Goal: Communication & Community: Ask a question

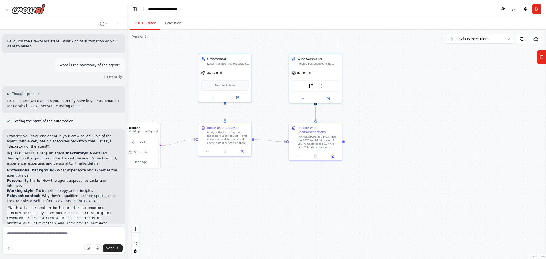
scroll to position [4062, 0]
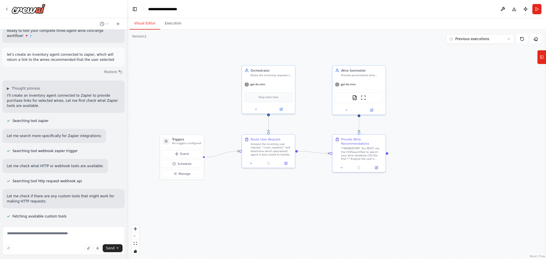
drag, startPoint x: 466, startPoint y: 119, endPoint x: 445, endPoint y: 121, distance: 21.2
click at [445, 121] on div ".deletable-edge-delete-btn { width: 20px; height: 20px; border: 0px solid #ffff…" at bounding box center [336, 144] width 418 height 229
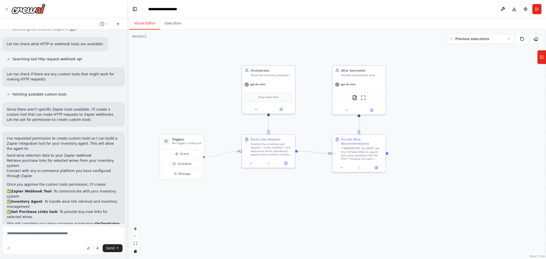
scroll to position [4186, 0]
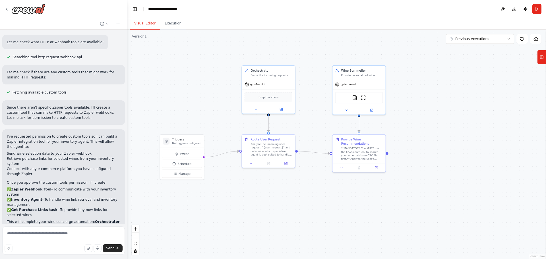
click at [184, 58] on div ".deletable-edge-delete-btn { width: 20px; height: 20px; border: 0px solid #ffff…" at bounding box center [336, 144] width 418 height 229
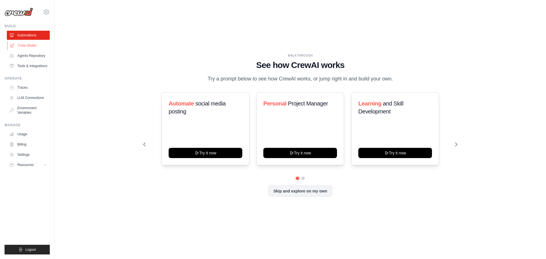
click at [34, 45] on link "Crew Studio" at bounding box center [28, 45] width 43 height 9
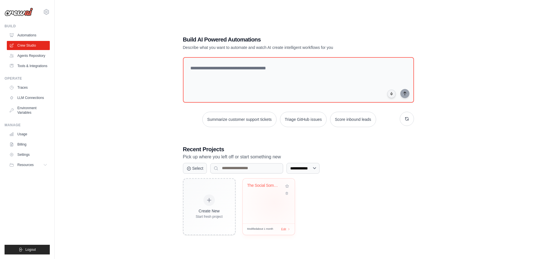
click at [274, 202] on div "The Social Sommelier" at bounding box center [268, 201] width 52 height 45
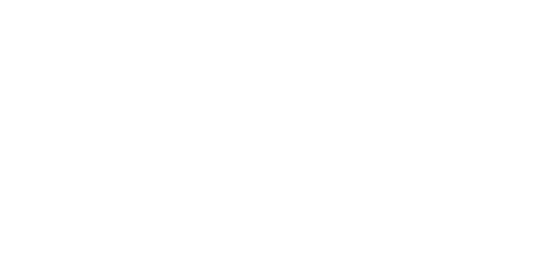
click at [457, 0] on html at bounding box center [273, 0] width 546 height 0
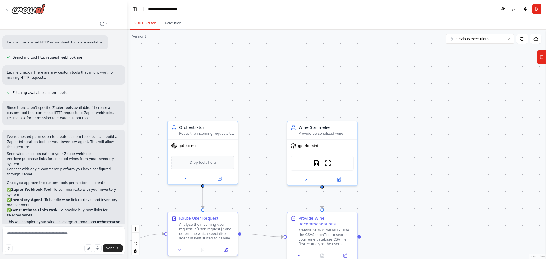
scroll to position [4186, 0]
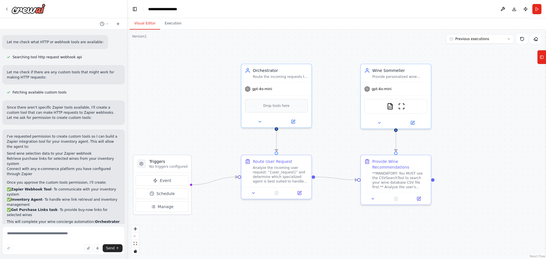
drag, startPoint x: 264, startPoint y: 102, endPoint x: 335, endPoint y: 47, distance: 90.8
click at [335, 47] on div ".deletable-edge-delete-btn { width: 20px; height: 20px; border: 0px solid #ffff…" at bounding box center [336, 144] width 418 height 229
click at [34, 12] on img at bounding box center [28, 9] width 34 height 10
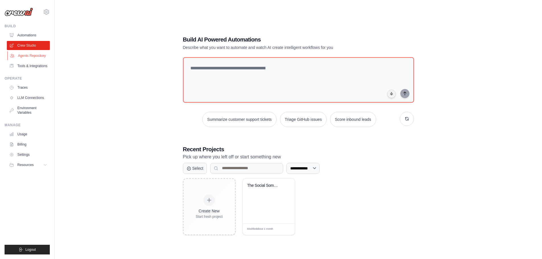
click at [35, 55] on link "Agents Repository" at bounding box center [28, 55] width 43 height 9
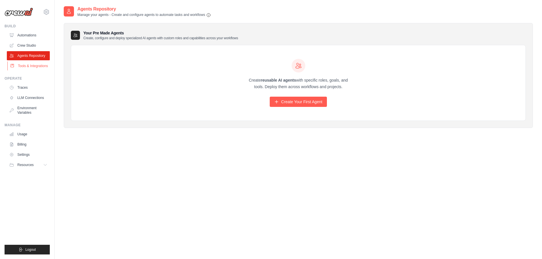
click at [36, 67] on link "Tools & Integrations" at bounding box center [28, 65] width 43 height 9
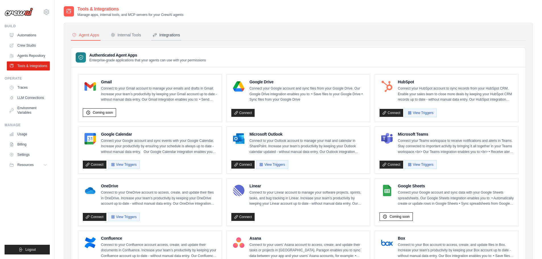
click at [153, 36] on icon at bounding box center [154, 34] width 3 height 3
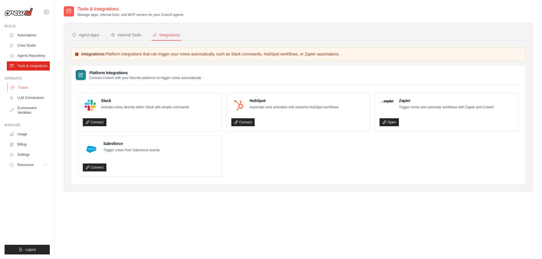
click at [33, 85] on link "Traces" at bounding box center [28, 87] width 43 height 9
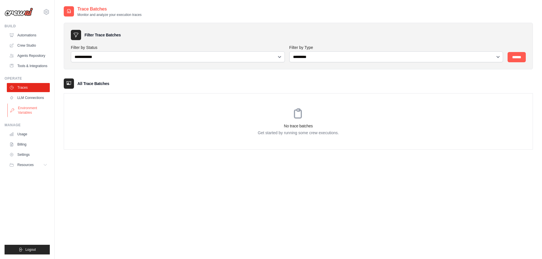
click at [33, 109] on link "Environment Variables" at bounding box center [28, 110] width 43 height 14
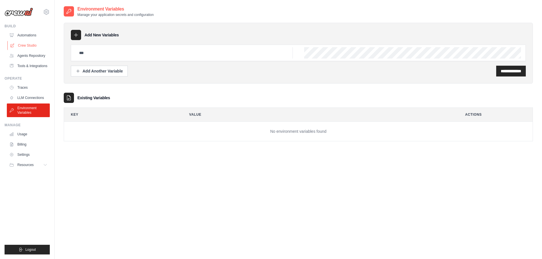
click at [30, 47] on link "Crew Studio" at bounding box center [28, 45] width 43 height 9
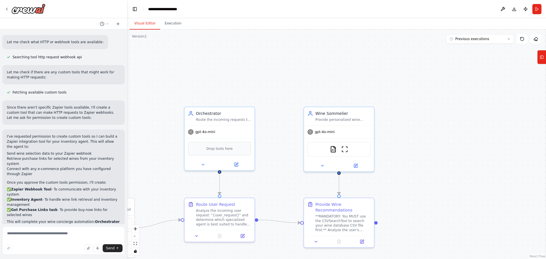
drag, startPoint x: 316, startPoint y: 69, endPoint x: 379, endPoint y: 40, distance: 69.8
click at [379, 41] on div ".deletable-edge-delete-btn { width: 20px; height: 20px; border: 0px solid #ffff…" at bounding box center [336, 144] width 418 height 229
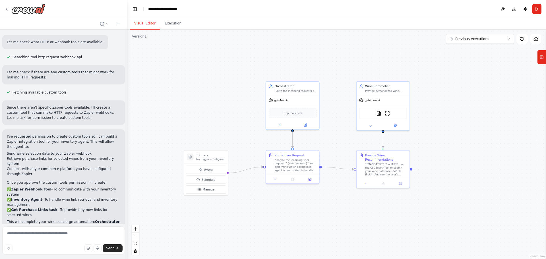
drag, startPoint x: 463, startPoint y: 109, endPoint x: 434, endPoint y: 101, distance: 30.0
click at [434, 101] on div ".deletable-edge-delete-btn { width: 20px; height: 20px; border: 0px solid #ffff…" at bounding box center [336, 144] width 418 height 229
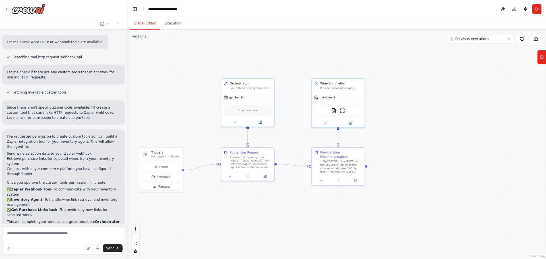
drag, startPoint x: 406, startPoint y: 75, endPoint x: 357, endPoint y: 73, distance: 49.5
click at [357, 73] on div ".deletable-edge-delete-btn { width: 20px; height: 20px; border: 0px solid #ffff…" at bounding box center [336, 144] width 418 height 229
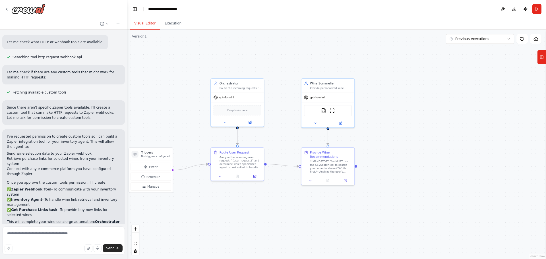
drag, startPoint x: 61, startPoint y: 142, endPoint x: 106, endPoint y: 147, distance: 44.9
click at [65, 233] on textarea at bounding box center [63, 240] width 123 height 28
type textarea "**********"
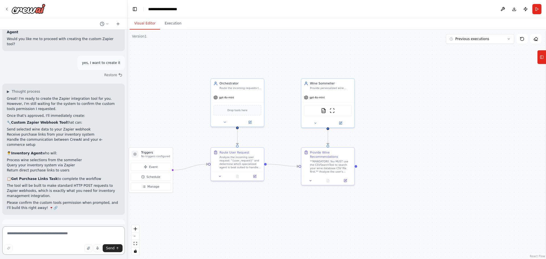
scroll to position [4406, 0]
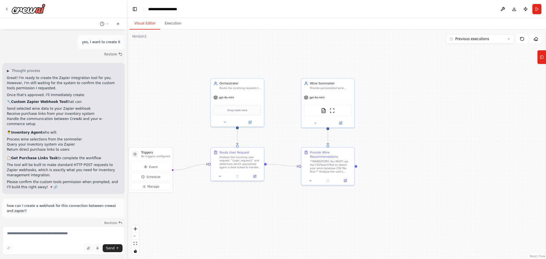
drag, startPoint x: 47, startPoint y: 128, endPoint x: 87, endPoint y: 129, distance: 40.1
drag, startPoint x: 111, startPoint y: 130, endPoint x: 49, endPoint y: 130, distance: 61.7
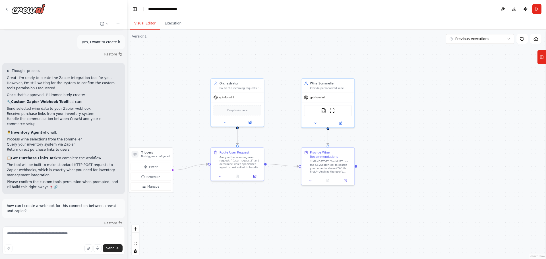
drag, startPoint x: 73, startPoint y: 130, endPoint x: 105, endPoint y: 130, distance: 32.7
drag, startPoint x: 36, startPoint y: 133, endPoint x: 92, endPoint y: 135, distance: 56.3
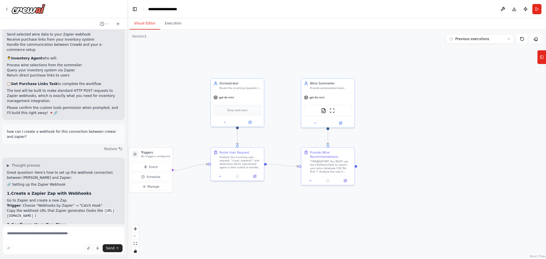
scroll to position [4506, 0]
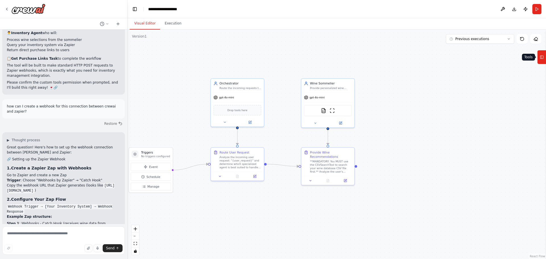
click at [542, 58] on icon at bounding box center [542, 57] width 4 height 9
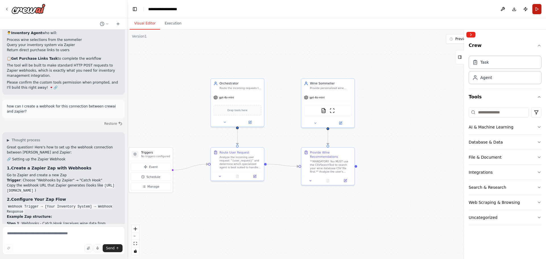
click at [539, 11] on button "Run" at bounding box center [536, 9] width 9 height 10
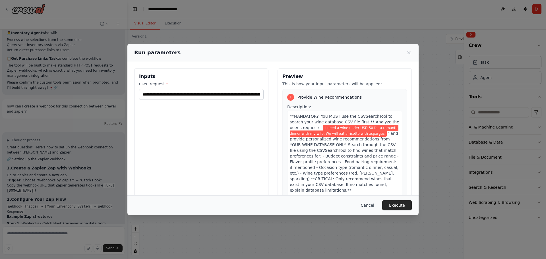
click at [375, 207] on button "Cancel" at bounding box center [367, 205] width 22 height 10
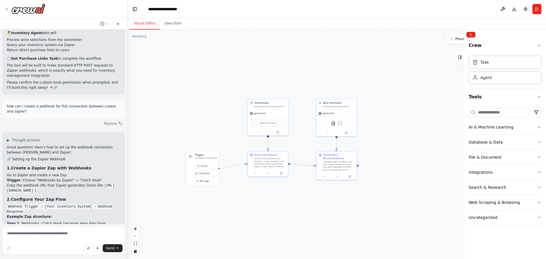
drag, startPoint x: 399, startPoint y: 122, endPoint x: 370, endPoint y: 135, distance: 32.0
click at [370, 135] on div ".deletable-edge-delete-btn { width: 20px; height: 20px; border: 0px solid #ffff…" at bounding box center [336, 144] width 418 height 229
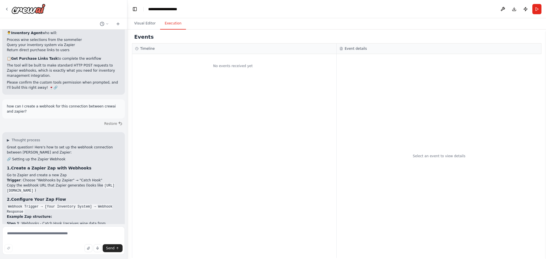
click at [163, 24] on button "Execution" at bounding box center [173, 24] width 26 height 12
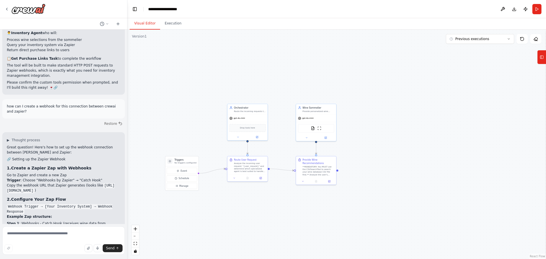
click at [145, 23] on button "Visual Editor" at bounding box center [145, 24] width 30 height 12
click at [543, 59] on rect at bounding box center [541, 57] width 3 height 3
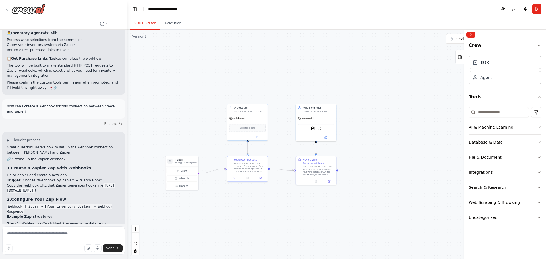
click at [476, 34] on div at bounding box center [505, 35] width 82 height 10
click at [472, 34] on button "Collapse right sidebar" at bounding box center [470, 35] width 9 height 6
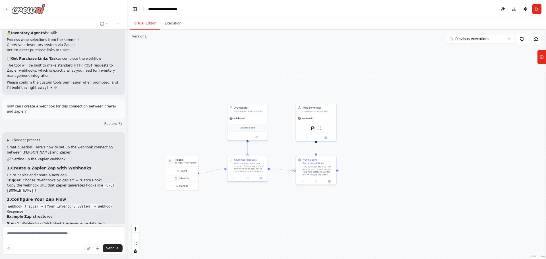
click at [7, 7] on icon at bounding box center [7, 9] width 5 height 5
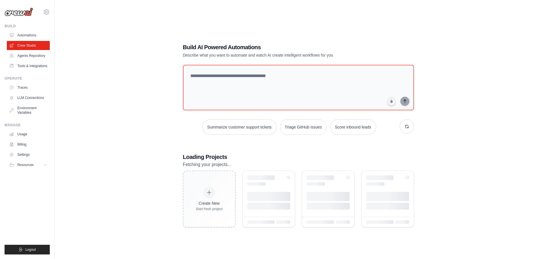
click at [144, 142] on div "Build AI Powered Automations Describe what you want to automate and watch AI cr…" at bounding box center [298, 135] width 469 height 259
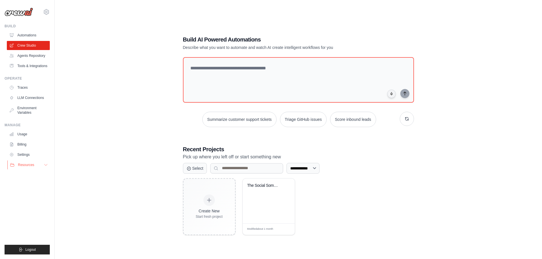
click at [43, 164] on button "Resources" at bounding box center [28, 164] width 43 height 9
click at [46, 165] on icon at bounding box center [45, 165] width 5 height 5
click at [83, 50] on div "**********" at bounding box center [298, 135] width 469 height 259
click at [38, 67] on link "Tools & Integrations" at bounding box center [28, 65] width 43 height 9
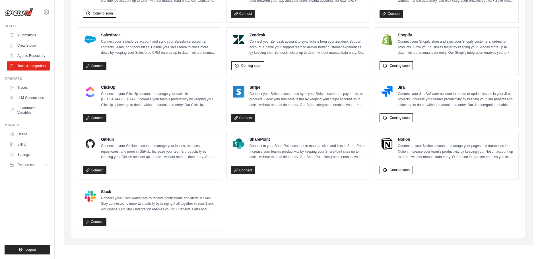
scroll to position [256, 0]
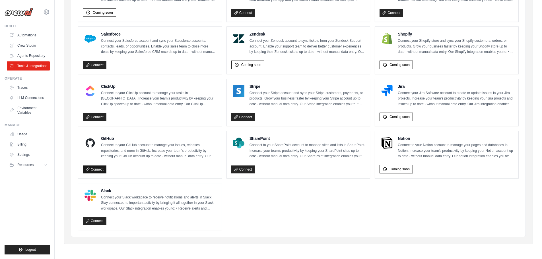
click at [96, 169] on link "Connect" at bounding box center [95, 169] width 24 height 8
click at [36, 109] on link "Environment Variables" at bounding box center [28, 110] width 43 height 14
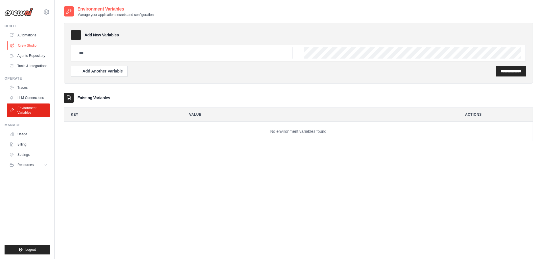
click at [37, 43] on link "Crew Studio" at bounding box center [28, 45] width 43 height 9
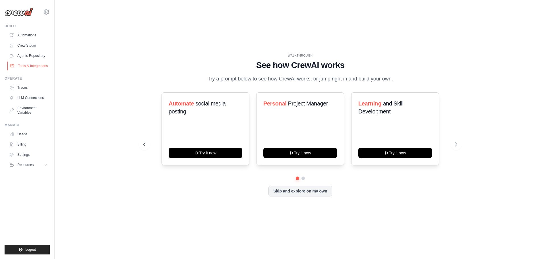
click at [36, 64] on link "Tools & Integrations" at bounding box center [28, 65] width 43 height 9
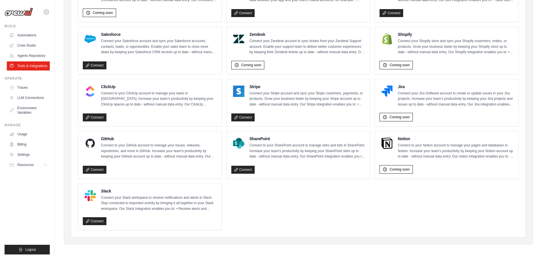
scroll to position [256, 0]
click at [91, 167] on link "Connect" at bounding box center [95, 169] width 24 height 8
click at [286, 213] on ul "Gmail Connect to your Gmail account to manage your emails and drafts in Gmail. …" at bounding box center [298, 24] width 440 height 412
click at [93, 169] on link "Connect" at bounding box center [95, 170] width 24 height 8
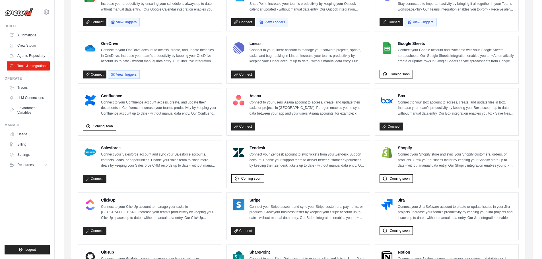
scroll to position [256, 0]
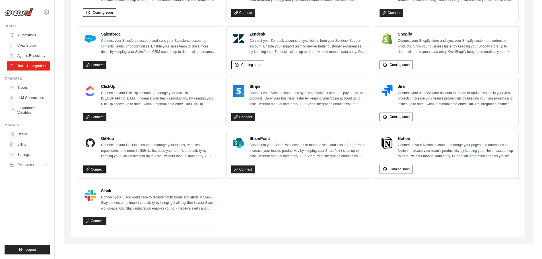
click at [98, 170] on link "Connect" at bounding box center [95, 169] width 24 height 8
click at [96, 173] on div "Connect" at bounding box center [150, 168] width 134 height 11
click at [96, 170] on link "Connect" at bounding box center [95, 169] width 24 height 8
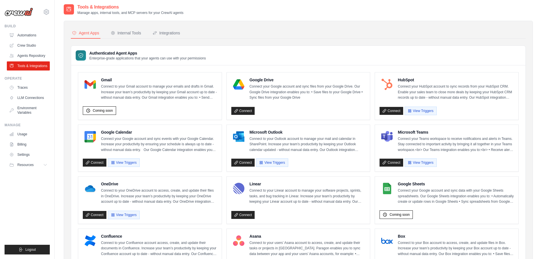
scroll to position [0, 0]
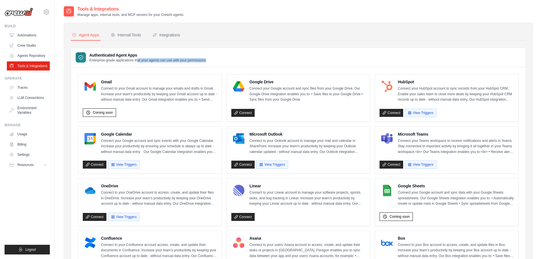
drag, startPoint x: 145, startPoint y: 62, endPoint x: 233, endPoint y: 61, distance: 87.8
click at [225, 62] on div "Authenticated Agent Apps Enterprise-grade applications that your agents can use…" at bounding box center [298, 58] width 454 height 20
click at [237, 60] on div "Authenticated Agent Apps Enterprise-grade applications that your agents can use…" at bounding box center [298, 58] width 454 height 20
drag, startPoint x: 217, startPoint y: 58, endPoint x: 217, endPoint y: 62, distance: 3.4
click at [217, 63] on div "Authenticated Agent Apps Enterprise-grade applications that your agents can use…" at bounding box center [298, 58] width 454 height 20
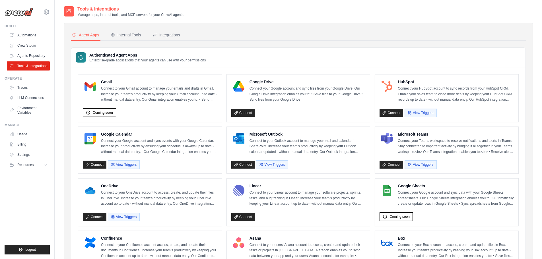
click at [217, 60] on div "Authenticated Agent Apps Enterprise-grade applications that your agents can use…" at bounding box center [298, 58] width 454 height 20
click at [29, 153] on link "Settings" at bounding box center [28, 154] width 43 height 9
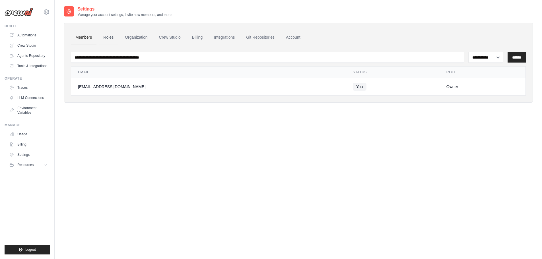
click at [109, 38] on link "Roles" at bounding box center [108, 37] width 19 height 15
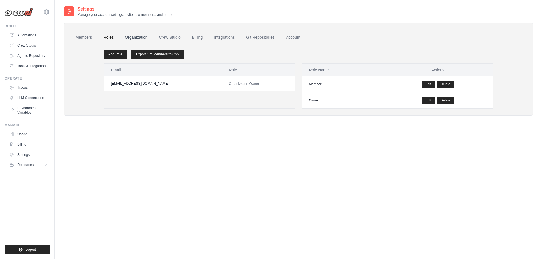
click at [137, 37] on link "Organization" at bounding box center [136, 37] width 32 height 15
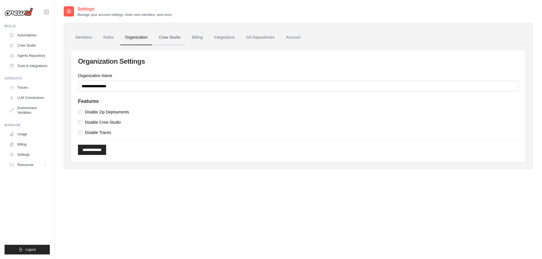
click at [182, 36] on link "Crew Studio" at bounding box center [169, 37] width 31 height 15
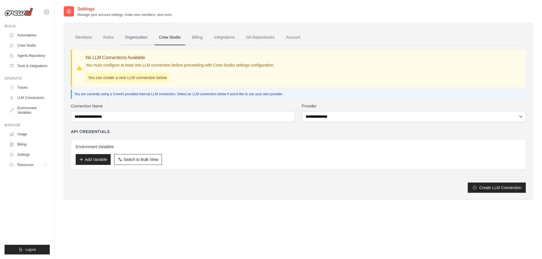
click at [139, 37] on link "Organization" at bounding box center [136, 37] width 32 height 15
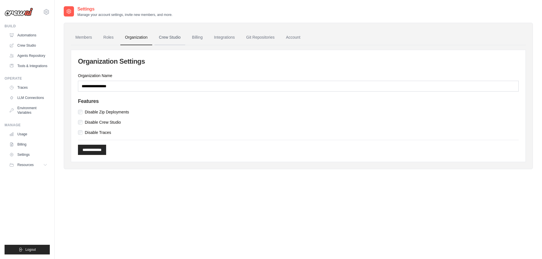
click at [173, 35] on link "Crew Studio" at bounding box center [169, 37] width 31 height 15
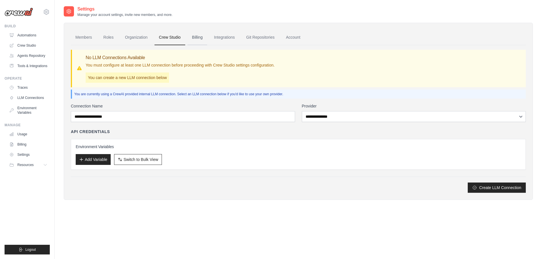
click at [196, 42] on link "Billing" at bounding box center [197, 37] width 20 height 15
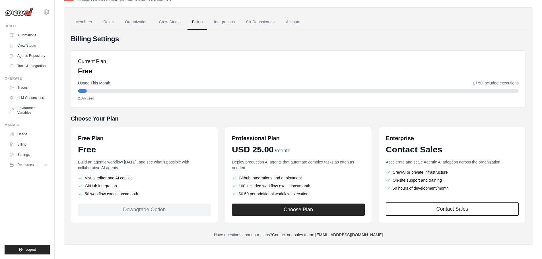
scroll to position [16, 0]
click at [224, 25] on link "Integrations" at bounding box center [224, 21] width 30 height 15
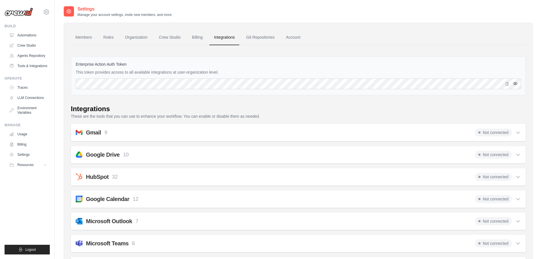
click at [514, 84] on icon "button" at bounding box center [515, 83] width 5 height 5
drag, startPoint x: 195, startPoint y: 70, endPoint x: 204, endPoint y: 70, distance: 9.1
click at [200, 70] on p "This token provides access to all available integrations at user-organization l…" at bounding box center [298, 72] width 445 height 6
click at [204, 70] on p "This token provides access to all available integrations at user-organization l…" at bounding box center [298, 72] width 445 height 6
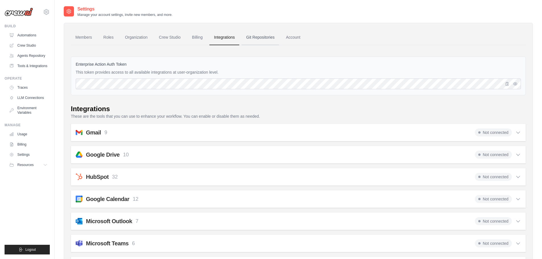
click at [256, 39] on link "Git Repositories" at bounding box center [260, 37] width 38 height 15
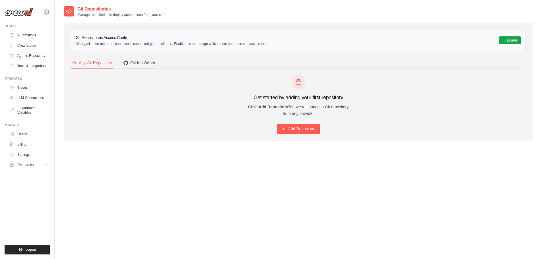
click at [145, 62] on div "GitHub OAuth" at bounding box center [139, 63] width 32 height 6
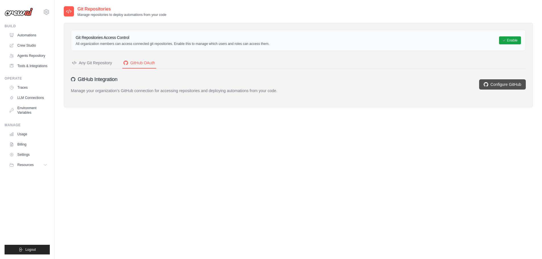
click at [506, 86] on link "Configure GitHub" at bounding box center [502, 84] width 47 height 10
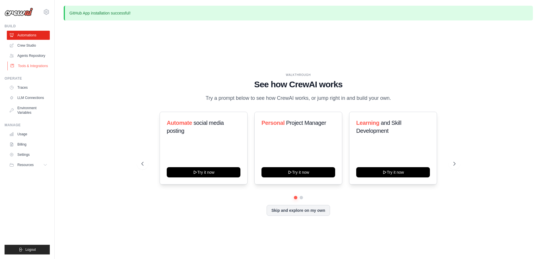
click at [36, 66] on link "Tools & Integrations" at bounding box center [28, 65] width 43 height 9
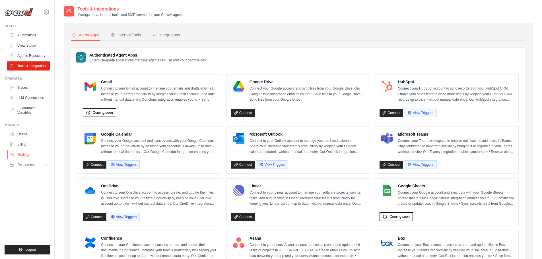
click at [25, 155] on link "Settings" at bounding box center [28, 154] width 43 height 9
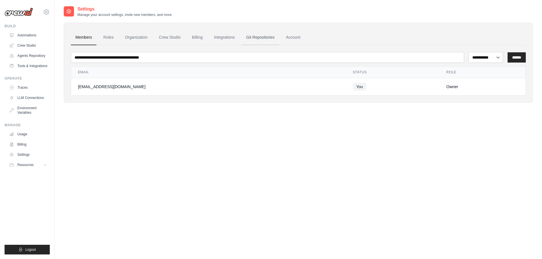
click at [262, 39] on link "Git Repositories" at bounding box center [260, 37] width 38 height 15
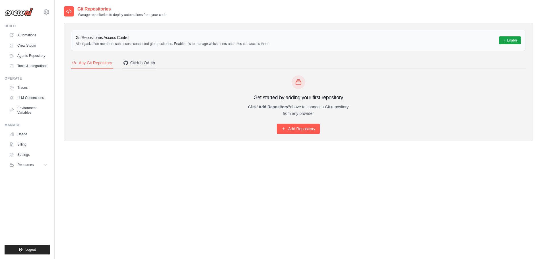
click at [140, 65] on div "GitHub OAuth" at bounding box center [139, 63] width 32 height 6
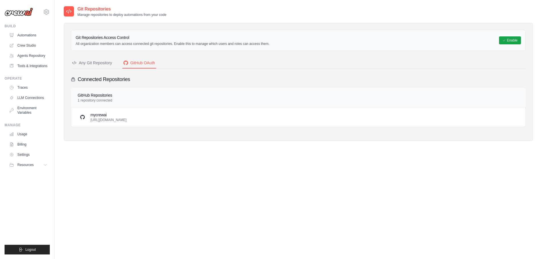
click at [97, 64] on div "Any Git Repository" at bounding box center [92, 63] width 40 height 6
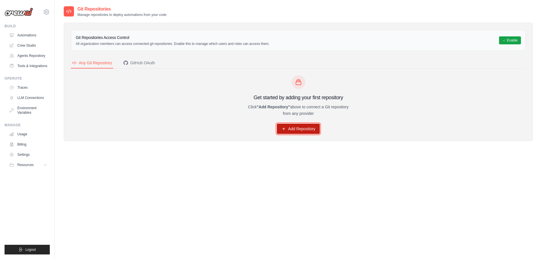
click at [298, 130] on link "Add Repository" at bounding box center [298, 129] width 43 height 10
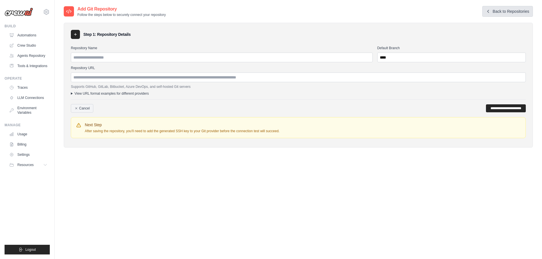
click at [499, 16] on link "Back to Repositories" at bounding box center [507, 11] width 51 height 11
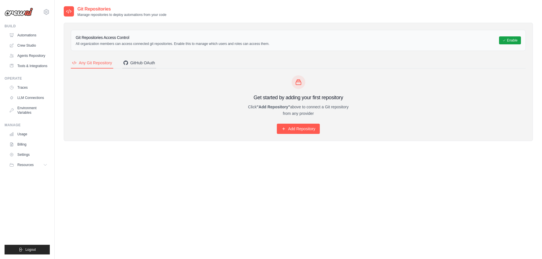
click at [132, 63] on div "GitHub OAuth" at bounding box center [139, 63] width 32 height 6
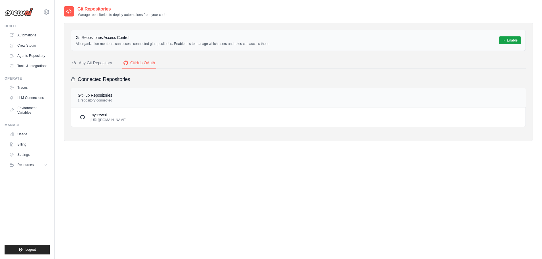
click at [95, 62] on div "Any Git Repository" at bounding box center [92, 63] width 40 height 6
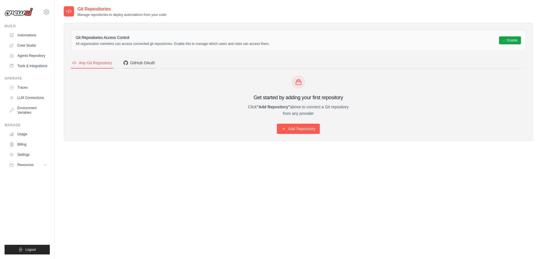
click at [136, 66] on button "GitHub OAuth" at bounding box center [139, 63] width 34 height 11
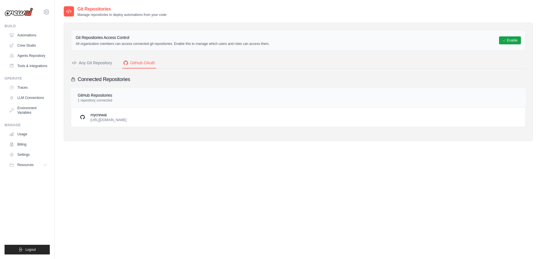
click at [98, 62] on div "Any Git Repository" at bounding box center [92, 63] width 40 height 6
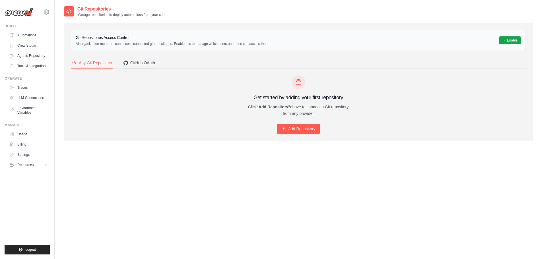
click at [136, 65] on div "GitHub OAuth" at bounding box center [139, 63] width 32 height 6
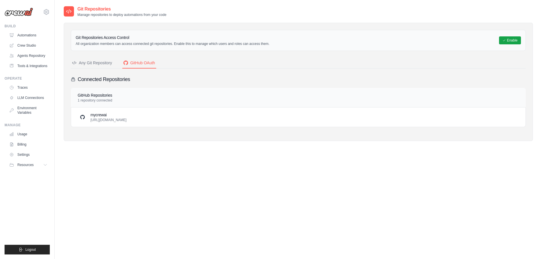
drag, startPoint x: 143, startPoint y: 120, endPoint x: 90, endPoint y: 120, distance: 53.2
click at [90, 120] on div "mycrewai https://github.com/donutsgit/mycrewai.git" at bounding box center [298, 117] width 440 height 10
copy p "https://github.com/donutsgit/mycrewai.git"
click at [93, 62] on div "Any Git Repository" at bounding box center [92, 63] width 40 height 6
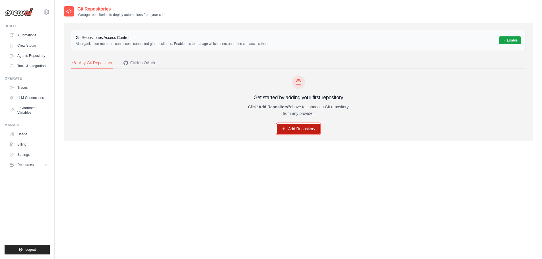
click at [308, 127] on link "Add Repository" at bounding box center [298, 129] width 43 height 10
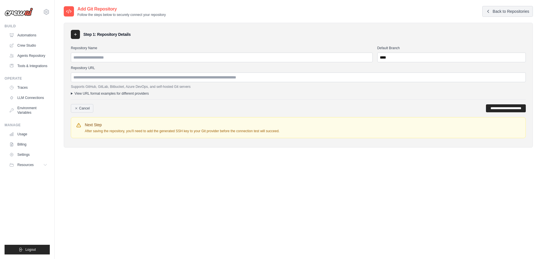
click at [121, 55] on input "Repository Name" at bounding box center [222, 58] width 302 height 10
drag, startPoint x: 110, startPoint y: 14, endPoint x: 199, endPoint y: 13, distance: 89.0
click at [188, 14] on div "Add Git Repository Follow the steps below to securely connect your repository B…" at bounding box center [298, 11] width 469 height 11
click at [200, 13] on div "Add Git Repository Follow the steps below to securely connect your repository B…" at bounding box center [298, 11] width 469 height 11
click at [511, 13] on link "Back to Repositories" at bounding box center [507, 11] width 51 height 11
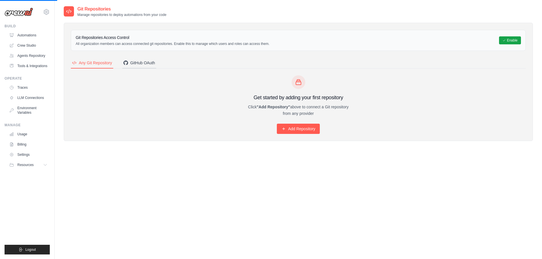
click at [133, 63] on div "GitHub OAuth" at bounding box center [139, 63] width 32 height 6
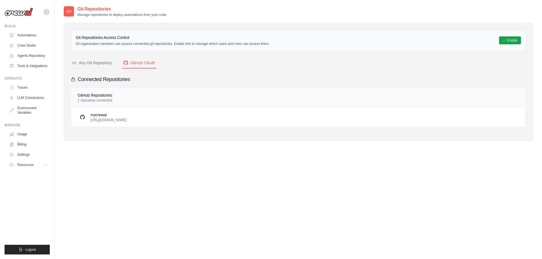
click at [106, 64] on div "Any Git Repository" at bounding box center [92, 63] width 40 height 6
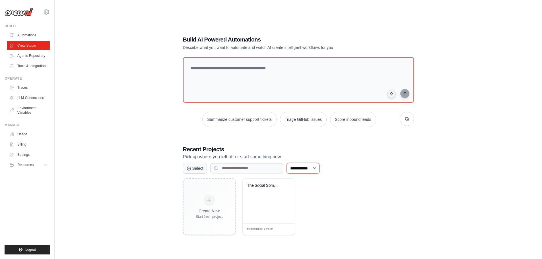
click at [308, 170] on select "**********" at bounding box center [302, 168] width 33 height 11
click at [343, 158] on p "Pick up where you left off or start something new" at bounding box center [298, 156] width 231 height 7
click at [319, 165] on select "**********" at bounding box center [302, 168] width 33 height 11
click at [348, 167] on div "**********" at bounding box center [298, 168] width 231 height 11
click at [319, 169] on select "**********" at bounding box center [302, 168] width 33 height 11
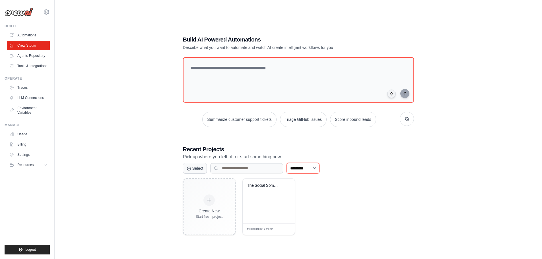
click at [286, 163] on select "**********" at bounding box center [302, 168] width 33 height 11
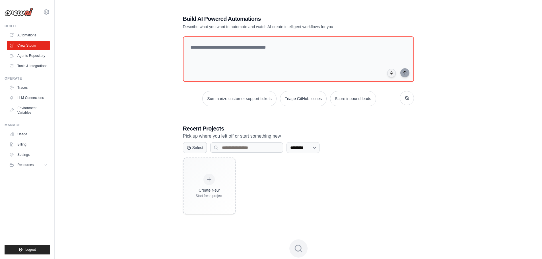
click at [316, 157] on div "**********" at bounding box center [298, 221] width 231 height 193
click at [317, 153] on div "**********" at bounding box center [298, 221] width 231 height 193
click at [318, 149] on select "**********" at bounding box center [302, 147] width 33 height 11
select select "***"
click at [286, 153] on select "**********" at bounding box center [302, 147] width 33 height 11
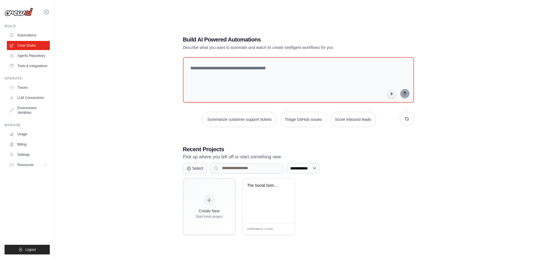
click at [181, 162] on div "**********" at bounding box center [298, 135] width 244 height 218
click at [201, 170] on button "Select" at bounding box center [195, 168] width 24 height 11
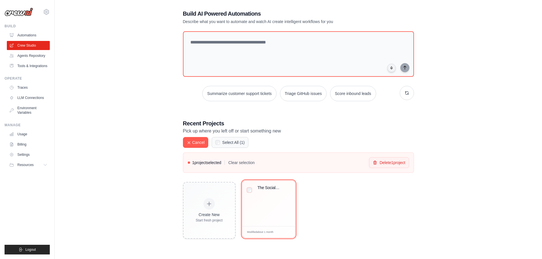
scroll to position [11, 0]
click at [188, 141] on icon at bounding box center [188, 142] width 5 height 5
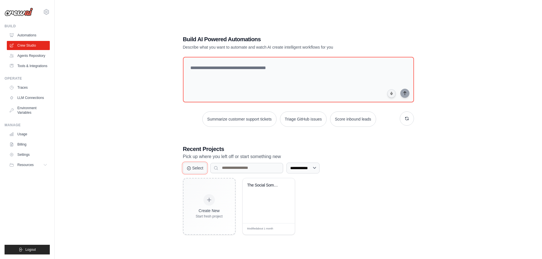
scroll to position [0, 0]
click at [32, 57] on link "Agents Repository" at bounding box center [28, 55] width 43 height 9
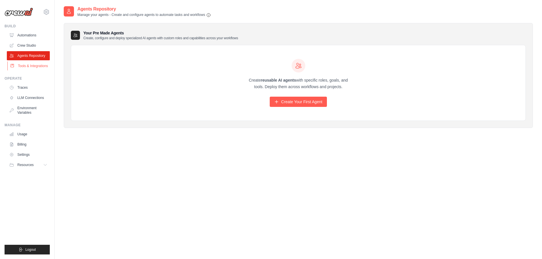
click at [31, 68] on link "Tools & Integrations" at bounding box center [28, 65] width 43 height 9
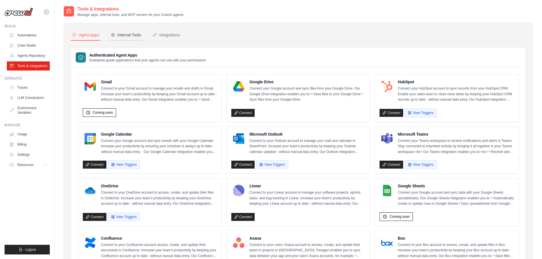
click at [129, 38] on button "Internal Tools" at bounding box center [125, 35] width 33 height 11
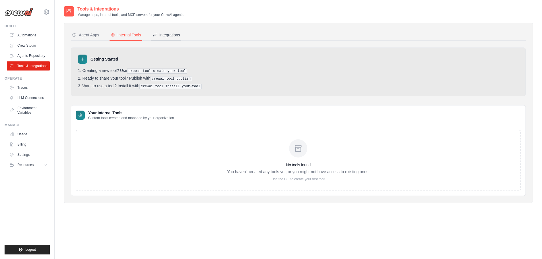
click at [169, 32] on div "Integrations" at bounding box center [166, 35] width 28 height 6
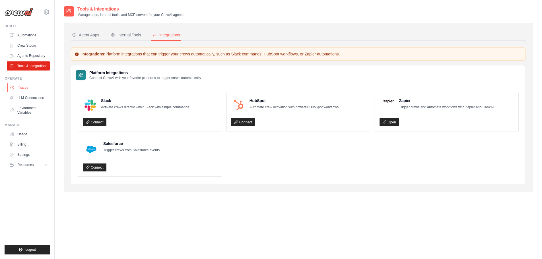
click at [27, 87] on link "Traces" at bounding box center [28, 87] width 43 height 9
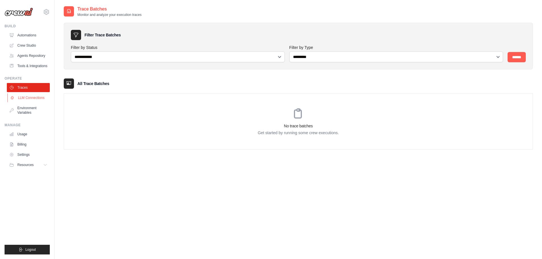
click at [33, 98] on link "LLM Connections" at bounding box center [28, 97] width 43 height 9
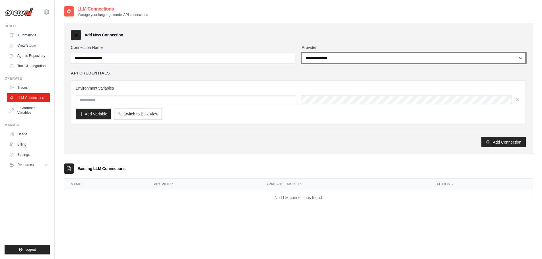
click at [333, 54] on select "**********" at bounding box center [414, 58] width 224 height 11
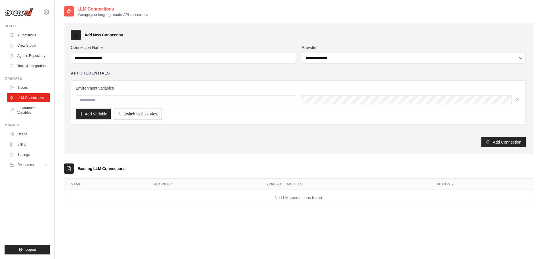
click at [345, 44] on div "**********" at bounding box center [298, 89] width 469 height 132
click at [118, 98] on input "text" at bounding box center [186, 100] width 220 height 9
click at [141, 83] on div "Environment Variables Add Variable Switch to Bulk View Switch to Table View" at bounding box center [298, 102] width 455 height 44
click at [254, 90] on h3 "Environment Variables" at bounding box center [298, 88] width 445 height 6
click at [26, 135] on link "Usage" at bounding box center [28, 134] width 43 height 9
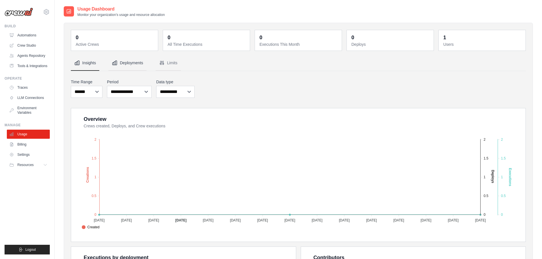
click at [125, 63] on button "Deployments" at bounding box center [127, 62] width 38 height 15
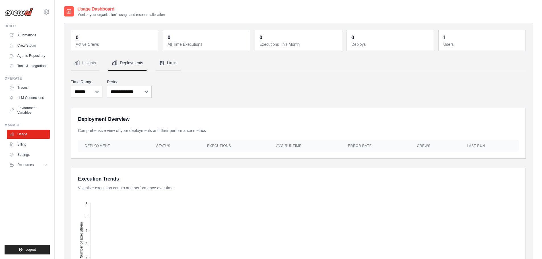
click at [163, 63] on icon "Tabs" at bounding box center [162, 63] width 4 height 4
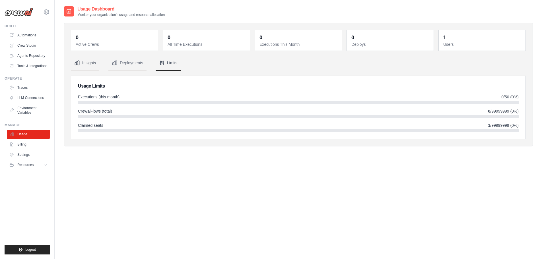
click at [94, 61] on button "Insights" at bounding box center [85, 62] width 28 height 15
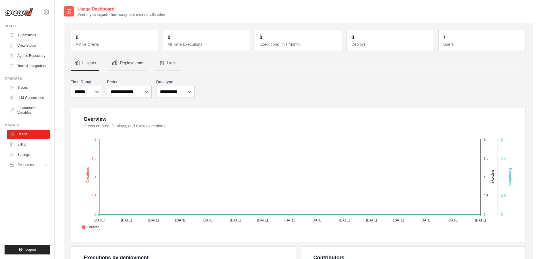
click at [124, 59] on button "Deployments" at bounding box center [127, 62] width 38 height 15
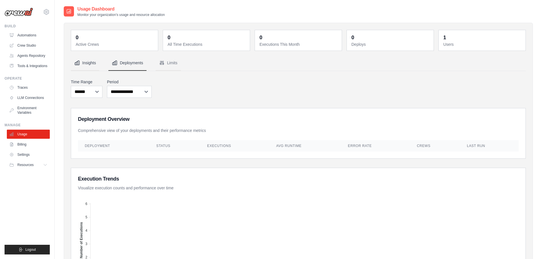
click at [89, 61] on button "Insights" at bounding box center [85, 62] width 28 height 15
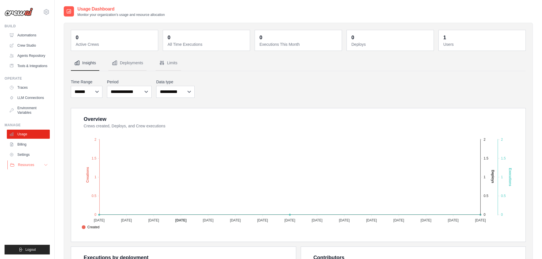
click at [32, 163] on span "Resources" at bounding box center [26, 165] width 16 height 5
click at [32, 155] on link "Settings" at bounding box center [28, 154] width 43 height 9
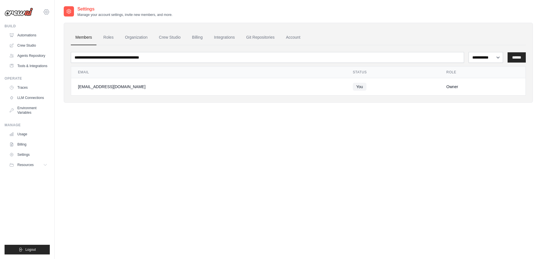
click at [44, 13] on icon at bounding box center [46, 12] width 7 height 7
click at [108, 177] on div "**********" at bounding box center [298, 135] width 469 height 259
click at [28, 35] on link "Automations" at bounding box center [28, 35] width 43 height 9
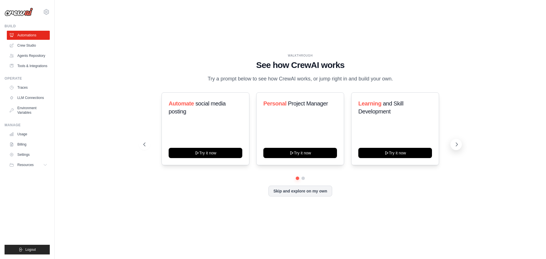
click at [453, 140] on button at bounding box center [455, 144] width 11 height 11
click at [455, 142] on icon at bounding box center [457, 145] width 6 height 6
click at [18, 152] on link "Settings" at bounding box center [28, 154] width 43 height 9
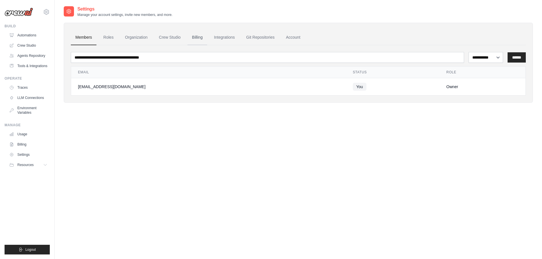
click at [200, 35] on link "Billing" at bounding box center [197, 37] width 20 height 15
click at [201, 38] on link "Billing" at bounding box center [197, 37] width 20 height 15
click at [198, 36] on link "Billing" at bounding box center [197, 37] width 20 height 15
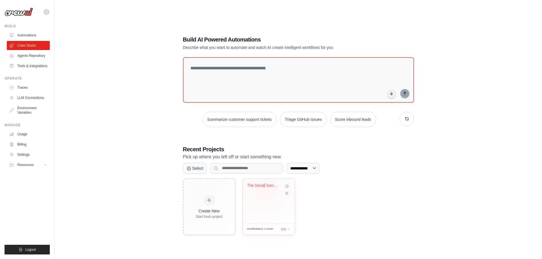
click at [265, 188] on div "The Social Sommelier" at bounding box center [264, 186] width 34 height 7
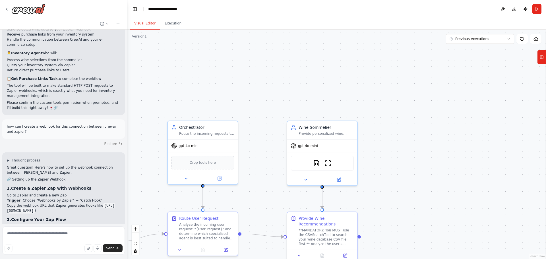
scroll to position [4506, 0]
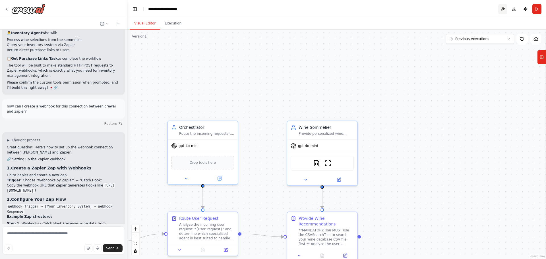
click at [503, 9] on button at bounding box center [502, 9] width 9 height 10
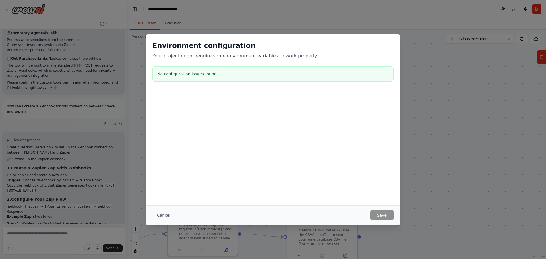
click at [418, 157] on div "Environment configuration Your project might require some environment variables…" at bounding box center [273, 129] width 546 height 259
click at [161, 214] on button "Cancel" at bounding box center [163, 215] width 22 height 10
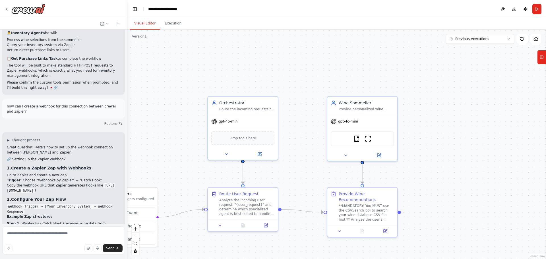
drag, startPoint x: 344, startPoint y: 78, endPoint x: 404, endPoint y: 41, distance: 70.2
click at [404, 41] on div ".deletable-edge-delete-btn { width: 20px; height: 20px; border: 0px solid #ffff…" at bounding box center [336, 144] width 418 height 229
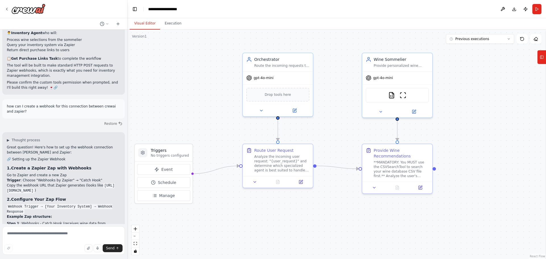
drag, startPoint x: 466, startPoint y: 81, endPoint x: 476, endPoint y: 54, distance: 28.7
click at [476, 54] on div ".deletable-edge-delete-btn { width: 20px; height: 20px; border: 0px solid #ffff…" at bounding box center [336, 144] width 418 height 229
click at [525, 9] on button "Publish" at bounding box center [525, 9] width 9 height 10
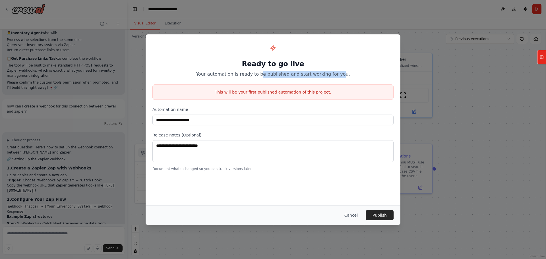
drag, startPoint x: 269, startPoint y: 75, endPoint x: 342, endPoint y: 75, distance: 73.1
click at [341, 75] on p "Your automation is ready to be published and start working for you." at bounding box center [272, 74] width 241 height 7
click at [343, 74] on p "Your automation is ready to be published and start working for you." at bounding box center [272, 74] width 241 height 7
drag, startPoint x: 258, startPoint y: 91, endPoint x: 323, endPoint y: 95, distance: 64.7
click at [321, 95] on div "This will be your first published automation of this project." at bounding box center [272, 91] width 241 height 15
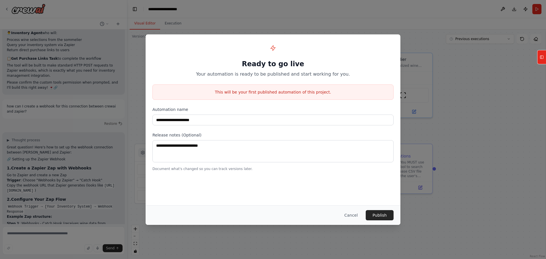
click at [323, 95] on div "This will be your first published automation of this project." at bounding box center [272, 91] width 241 height 15
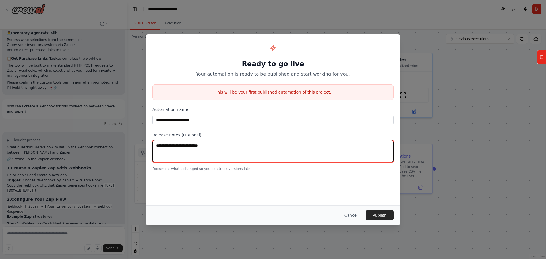
click at [211, 148] on textarea at bounding box center [272, 151] width 241 height 22
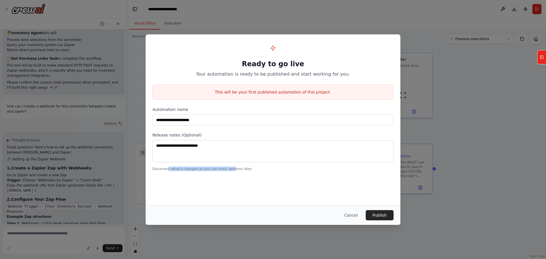
drag, startPoint x: 166, startPoint y: 168, endPoint x: 232, endPoint y: 168, distance: 65.9
click at [229, 168] on p "Document what's changed so you can track versions later." at bounding box center [272, 169] width 241 height 5
click at [232, 168] on p "Document what's changed so you can track versions later." at bounding box center [272, 169] width 241 height 5
drag, startPoint x: 249, startPoint y: 168, endPoint x: 187, endPoint y: 171, distance: 61.7
click at [187, 171] on p "Document what's changed so you can track versions later." at bounding box center [272, 169] width 241 height 5
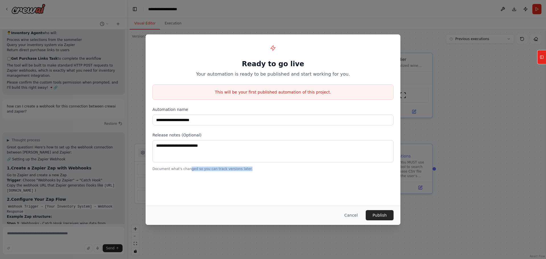
click at [227, 169] on p "Document what's changed so you can track versions later." at bounding box center [272, 169] width 241 height 5
drag, startPoint x: 318, startPoint y: 73, endPoint x: 331, endPoint y: 74, distance: 12.9
click at [330, 74] on p "Your automation is ready to be published and start working for you." at bounding box center [272, 74] width 241 height 7
click at [334, 75] on p "Your automation is ready to be published and start working for you." at bounding box center [272, 74] width 241 height 7
drag, startPoint x: 292, startPoint y: 75, endPoint x: 364, endPoint y: 78, distance: 72.5
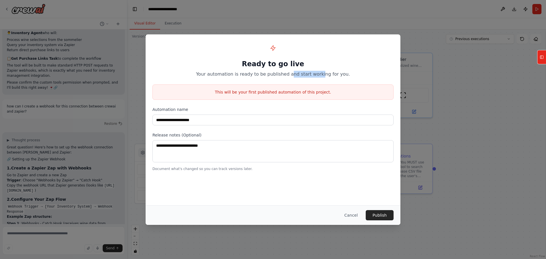
click at [332, 75] on p "Your automation is ready to be published and start working for you." at bounding box center [272, 74] width 241 height 7
click at [365, 78] on div "**********" at bounding box center [273, 106] width 255 height 144
drag, startPoint x: 319, startPoint y: 75, endPoint x: 355, endPoint y: 75, distance: 36.1
click at [347, 75] on p "Your automation is ready to be published and start working for you." at bounding box center [272, 74] width 241 height 7
click at [355, 75] on p "Your automation is ready to be published and start working for you." at bounding box center [272, 74] width 241 height 7
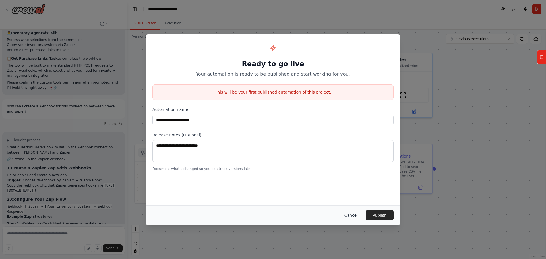
click at [356, 215] on button "Cancel" at bounding box center [351, 215] width 22 height 10
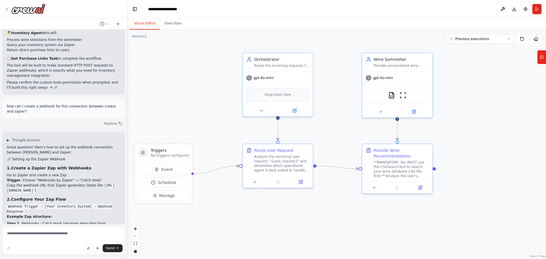
click at [371, 19] on div "Visual Editor Execution" at bounding box center [336, 23] width 418 height 11
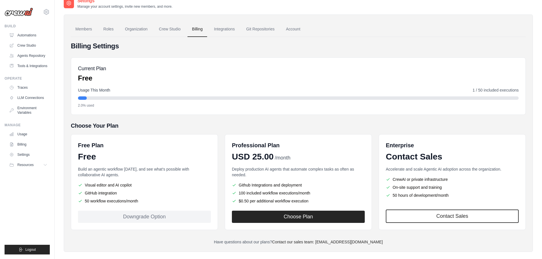
scroll to position [16, 0]
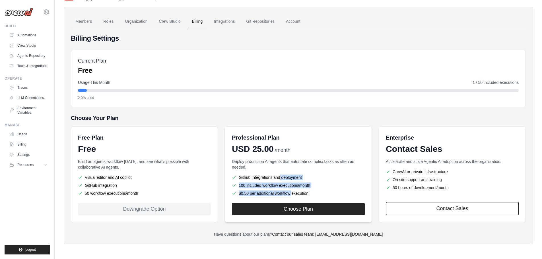
drag, startPoint x: 253, startPoint y: 191, endPoint x: 328, endPoint y: 169, distance: 77.8
click at [327, 172] on div "Deploy production AI agents that automate complex tasks as often as needed. Git…" at bounding box center [298, 178] width 133 height 38
click at [336, 113] on div "Billing Settings Current Plan Free Usage This Month 1 / 50 included executions …" at bounding box center [298, 135] width 455 height 203
drag, startPoint x: 120, startPoint y: 192, endPoint x: 148, endPoint y: 192, distance: 28.2
click at [133, 193] on li "50 workflow executions/month" at bounding box center [144, 193] width 133 height 6
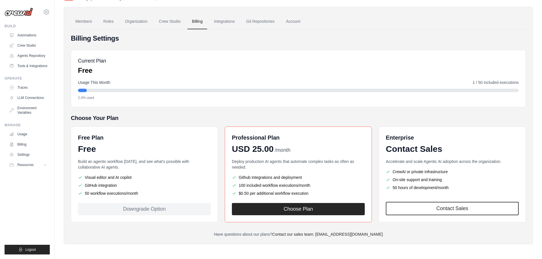
click at [157, 189] on ul "Visual editor and AI copilot GitHub integration 50 workflow executions/month" at bounding box center [144, 186] width 133 height 22
drag, startPoint x: 175, startPoint y: 165, endPoint x: 189, endPoint y: 167, distance: 14.4
click at [183, 165] on p "Build an agentic workflow [DATE], and see what's possible with collaborative AI…" at bounding box center [144, 164] width 133 height 11
click at [192, 168] on p "Build an agentic workflow [DATE], and see what's possible with collaborative AI…" at bounding box center [144, 164] width 133 height 11
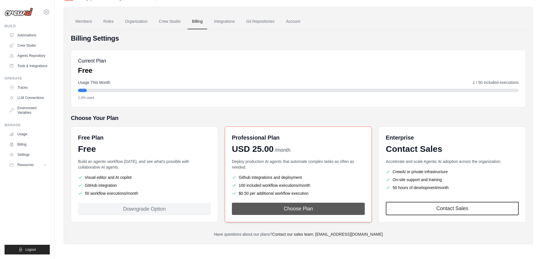
click at [308, 210] on button "Choose Plan" at bounding box center [298, 209] width 133 height 12
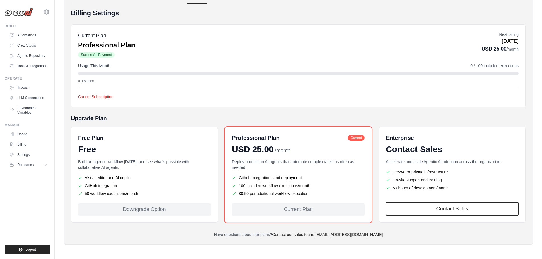
scroll to position [61, 0]
click at [302, 112] on div "Billing Settings Current Plan Professional Plan Successful Payment Next billing…" at bounding box center [298, 122] width 455 height 229
click at [330, 109] on div "Billing Settings Current Plan Professional Plan Successful Payment Next billing…" at bounding box center [298, 122] width 455 height 229
click at [311, 115] on h5 "Upgrade Plan" at bounding box center [298, 118] width 455 height 8
click at [345, 117] on h5 "Upgrade Plan" at bounding box center [298, 118] width 455 height 8
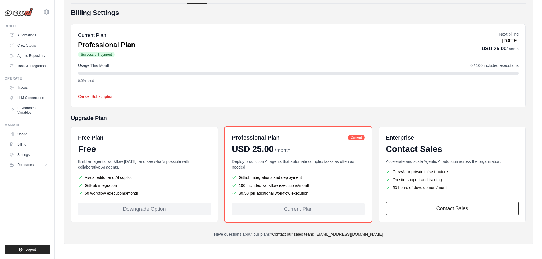
click at [334, 113] on div "Billing Settings Current Plan Professional Plan Successful Payment Next billing…" at bounding box center [298, 122] width 455 height 229
click at [304, 112] on div "Billing Settings Current Plan Professional Plan Successful Payment Next billing…" at bounding box center [298, 122] width 455 height 229
click at [38, 56] on link "Agents Repository" at bounding box center [28, 55] width 43 height 9
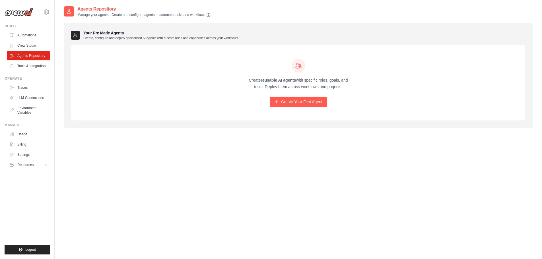
click at [152, 138] on div "Agents Repository Manage your agents - Create and configure agents to automate …" at bounding box center [298, 135] width 469 height 259
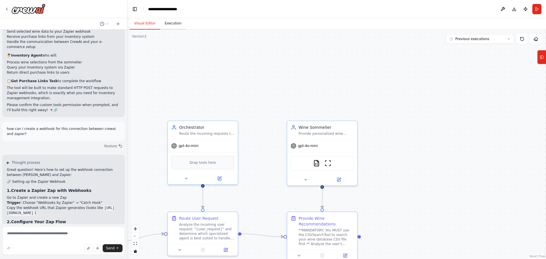
scroll to position [4506, 0]
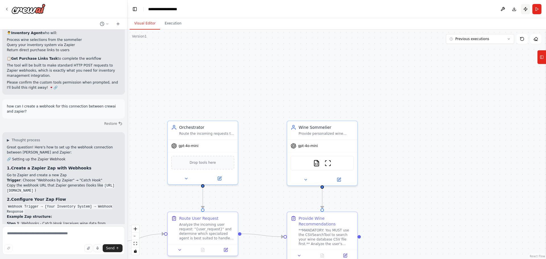
click at [526, 9] on button "Publish" at bounding box center [525, 9] width 9 height 10
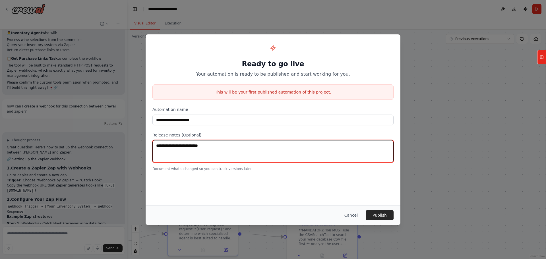
click at [216, 147] on textarea at bounding box center [272, 151] width 241 height 22
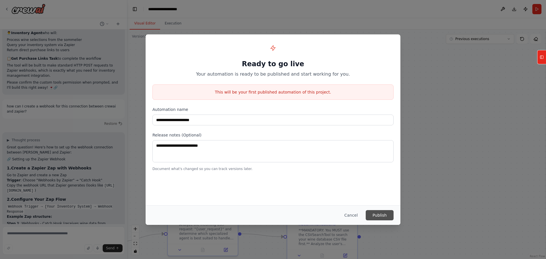
click at [376, 214] on button "Publish" at bounding box center [380, 215] width 28 height 10
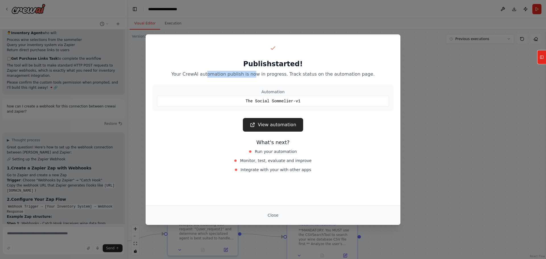
drag, startPoint x: 215, startPoint y: 74, endPoint x: 264, endPoint y: 76, distance: 48.4
click at [264, 76] on p "Your CrewAI automation publish is now in progress. Track status on the automati…" at bounding box center [272, 74] width 241 height 7
click at [269, 76] on p "Your CrewAI automation publish is now in progress. Track status on the automati…" at bounding box center [272, 74] width 241 height 7
drag, startPoint x: 231, startPoint y: 76, endPoint x: 278, endPoint y: 75, distance: 47.2
click at [271, 75] on p "Your CrewAI automation publish is now in progress. Track status on the automati…" at bounding box center [272, 74] width 241 height 7
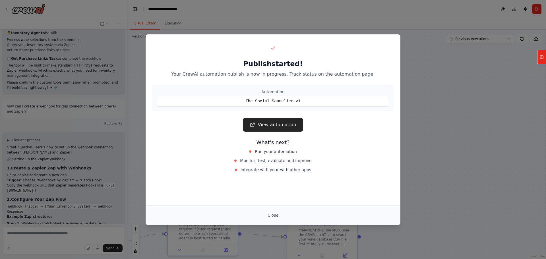
drag, startPoint x: 278, startPoint y: 75, endPoint x: 283, endPoint y: 74, distance: 5.1
click at [279, 75] on p "Your CrewAI automation publish is now in progress. Track status on the automati…" at bounding box center [272, 74] width 241 height 7
drag, startPoint x: 294, startPoint y: 74, endPoint x: 328, endPoint y: 75, distance: 33.8
click at [299, 74] on p "Your CrewAI automation publish is now in progress. Track status on the automati…" at bounding box center [272, 74] width 241 height 7
click at [329, 75] on p "Your CrewAI automation publish is now in progress. Track status on the automati…" at bounding box center [272, 74] width 241 height 7
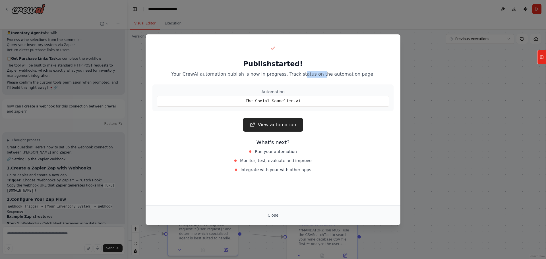
drag, startPoint x: 304, startPoint y: 75, endPoint x: 342, endPoint y: 75, distance: 38.1
click at [328, 75] on p "Your CrewAI automation publish is now in progress. Track status on the automati…" at bounding box center [272, 74] width 241 height 7
click at [342, 75] on p "Your CrewAI automation publish is now in progress. Track status on the automati…" at bounding box center [272, 74] width 241 height 7
drag, startPoint x: 300, startPoint y: 74, endPoint x: 348, endPoint y: 76, distance: 48.4
click at [333, 75] on p "Your CrewAI automation publish is now in progress. Track status on the automati…" at bounding box center [272, 74] width 241 height 7
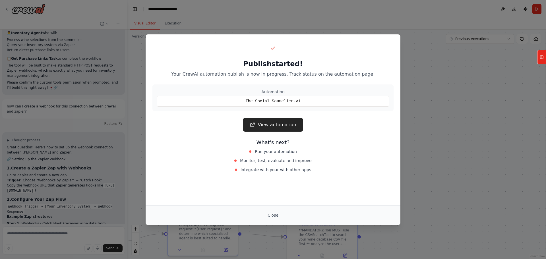
click at [350, 76] on p "Your CrewAI automation publish is now in progress. Track status on the automati…" at bounding box center [272, 74] width 241 height 7
drag, startPoint x: 346, startPoint y: 75, endPoint x: 368, endPoint y: 78, distance: 22.0
click at [358, 77] on p "Your CrewAI automation publish is now in progress. Track status on the automati…" at bounding box center [272, 74] width 241 height 7
click at [368, 78] on div "Publish started! Your CrewAI automation publish is now in progress. Track statu…" at bounding box center [273, 108] width 255 height 148
click at [281, 126] on link "View automation" at bounding box center [273, 125] width 60 height 14
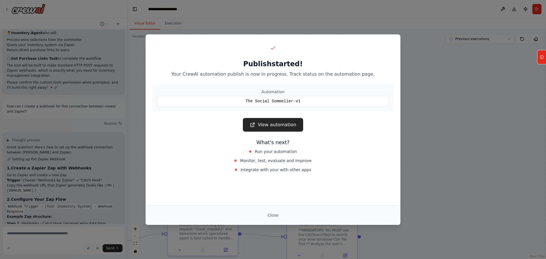
click at [414, 96] on div "Publish started! Your CrewAI automation publish is now in progress. Track statu…" at bounding box center [273, 129] width 546 height 259
click at [276, 216] on button "Close" at bounding box center [273, 215] width 20 height 10
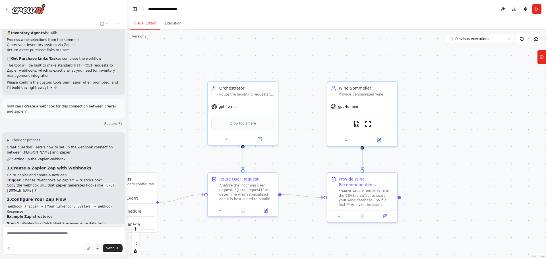
drag, startPoint x: 279, startPoint y: 90, endPoint x: 316, endPoint y: 55, distance: 50.3
click at [316, 55] on div ".deletable-edge-delete-btn { width: 20px; height: 20px; border: 0px solid #ffff…" at bounding box center [336, 144] width 418 height 229
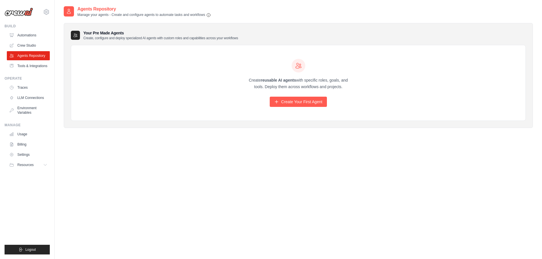
click at [152, 138] on div "Agents Repository Manage your agents - Create and configure agents to automate …" at bounding box center [298, 135] width 469 height 259
click at [126, 163] on div "Agents Repository Manage your agents - Create and configure agents to automate …" at bounding box center [298, 135] width 469 height 259
click at [126, 157] on div "Agents Repository Manage your agents - Create and configure agents to automate …" at bounding box center [298, 135] width 469 height 259
click at [118, 155] on div "Agents Repository Manage your agents - Create and configure agents to automate …" at bounding box center [298, 135] width 469 height 259
click at [33, 167] on span "Resources" at bounding box center [26, 165] width 16 height 5
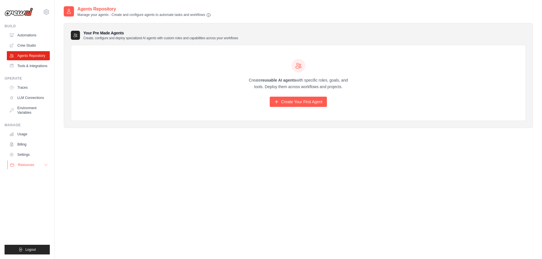
click at [24, 167] on button "Resources" at bounding box center [28, 164] width 43 height 9
click at [25, 183] on span "GitHub" at bounding box center [25, 183] width 11 height 5
click at [33, 204] on span "Video Tutorials" at bounding box center [31, 202] width 22 height 5
click at [35, 37] on link "Automations" at bounding box center [28, 35] width 43 height 9
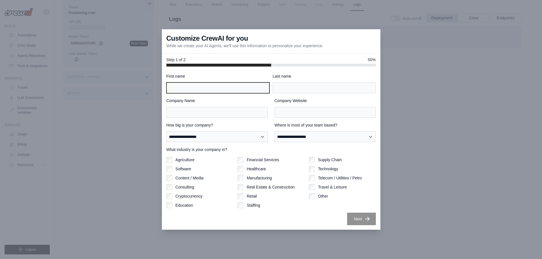
click at [229, 87] on input "First name" at bounding box center [217, 87] width 103 height 11
click at [237, 76] on label "First name" at bounding box center [217, 76] width 103 height 6
click at [237, 82] on input "First name" at bounding box center [217, 87] width 103 height 11
click at [235, 88] on input "First name" at bounding box center [217, 87] width 103 height 11
type input "*********"
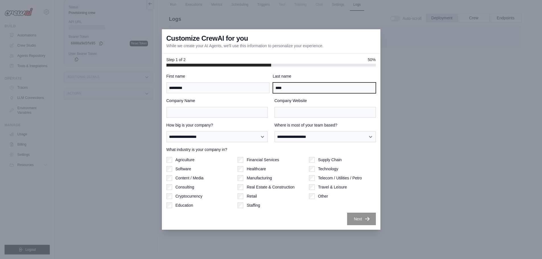
type input "****"
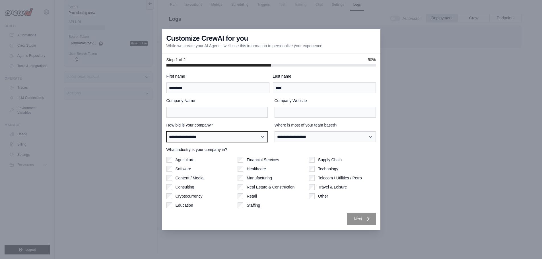
click at [237, 134] on select "**********" at bounding box center [216, 136] width 101 height 11
click at [351, 100] on label "Company Website" at bounding box center [324, 101] width 101 height 6
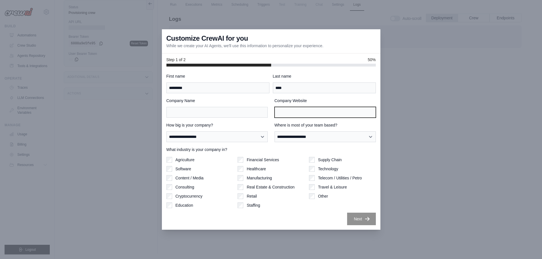
click at [351, 107] on input "Company Website" at bounding box center [324, 112] width 101 height 11
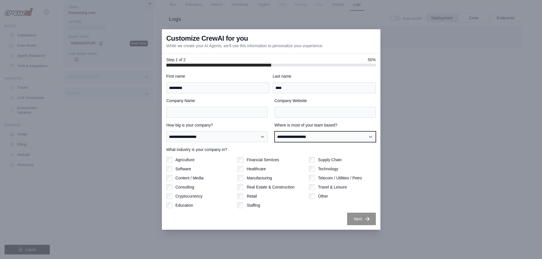
click at [330, 136] on select "**********" at bounding box center [324, 136] width 101 height 11
click at [345, 96] on div "**********" at bounding box center [270, 149] width 209 height 152
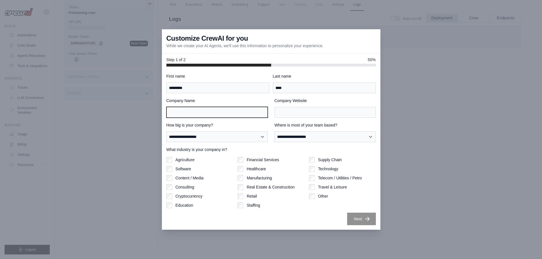
click at [213, 109] on input "Company Name" at bounding box center [216, 112] width 101 height 11
type input "*******"
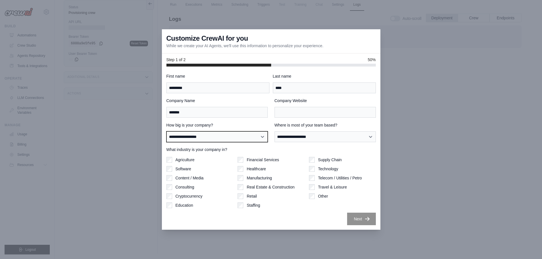
click at [237, 139] on select "**********" at bounding box center [216, 136] width 101 height 11
select select "**********"
click at [166, 131] on select "**********" at bounding box center [216, 136] width 101 height 11
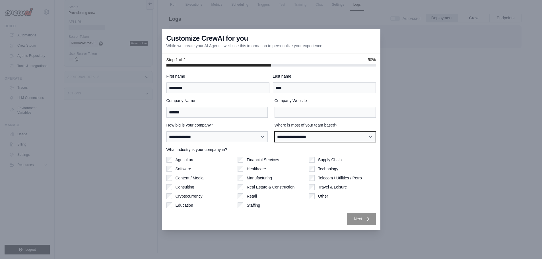
click at [296, 136] on select "**********" at bounding box center [324, 136] width 101 height 11
select select "**********"
click at [274, 131] on select "**********" at bounding box center [324, 136] width 101 height 11
click at [181, 167] on label "Software" at bounding box center [183, 169] width 16 height 6
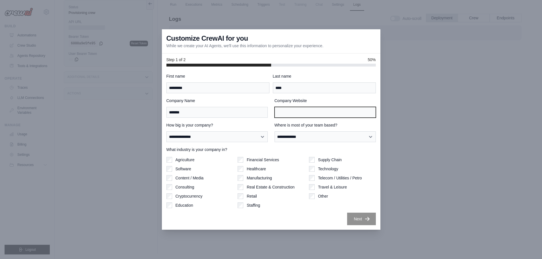
click at [334, 114] on input "Company Website" at bounding box center [324, 112] width 101 height 11
type input "**********"
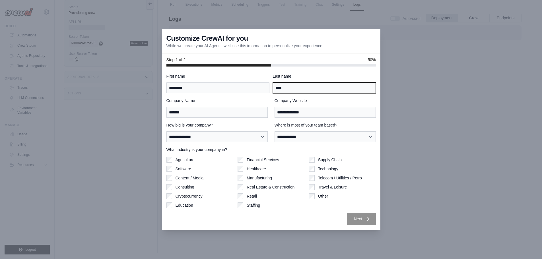
click at [301, 87] on input "****" at bounding box center [324, 87] width 103 height 11
click at [332, 78] on label "Last name" at bounding box center [324, 76] width 103 height 6
click at [332, 82] on input "****" at bounding box center [324, 87] width 103 height 11
click at [367, 217] on icon "button" at bounding box center [367, 219] width 6 height 6
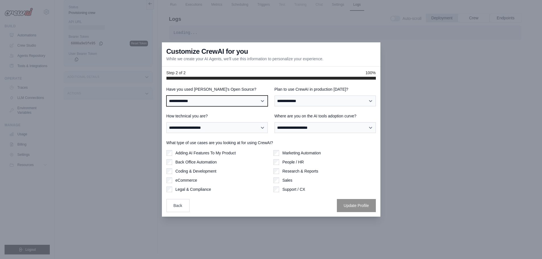
click at [242, 99] on select "**********" at bounding box center [216, 101] width 101 height 11
click at [229, 98] on select "**********" at bounding box center [216, 101] width 101 height 11
click at [233, 90] on label "Have you used CrewAI's Open Source?" at bounding box center [216, 89] width 101 height 6
click at [233, 96] on select "**********" at bounding box center [216, 101] width 101 height 11
click at [233, 104] on select "**********" at bounding box center [216, 101] width 101 height 11
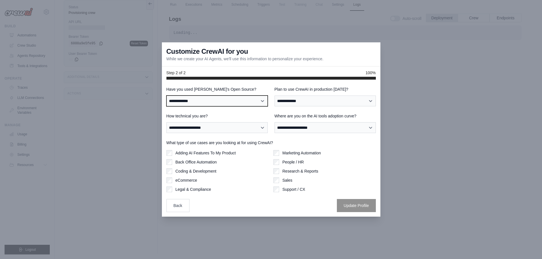
select select "**********"
click at [166, 96] on select "**********" at bounding box center [216, 101] width 101 height 11
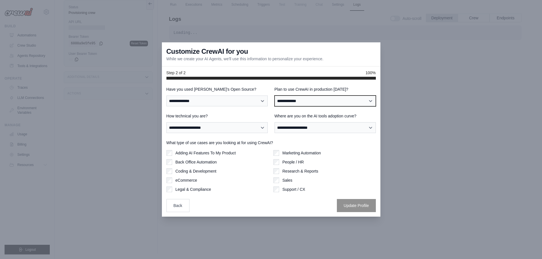
click at [298, 102] on select "**********" at bounding box center [324, 101] width 101 height 11
select select "*****"
click at [274, 96] on select "**********" at bounding box center [324, 101] width 101 height 11
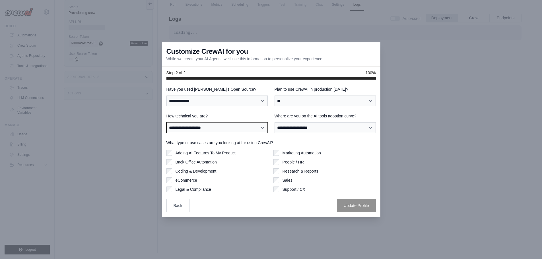
click at [222, 128] on select "**********" at bounding box center [216, 127] width 101 height 11
select select "**********"
click at [166, 122] on select "**********" at bounding box center [216, 127] width 101 height 11
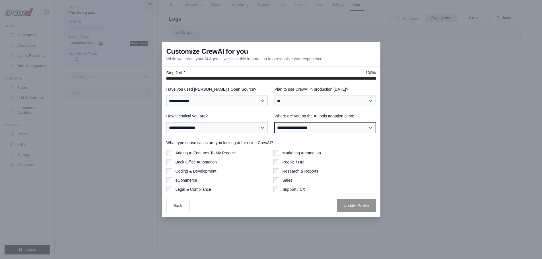
click at [331, 129] on select "**********" at bounding box center [324, 127] width 101 height 11
select select "**********"
click at [274, 122] on select "**********" at bounding box center [324, 127] width 101 height 11
click at [208, 154] on label "Adding AI Features To My Product" at bounding box center [205, 153] width 60 height 6
click at [205, 163] on label "Back Office Automation" at bounding box center [195, 162] width 41 height 6
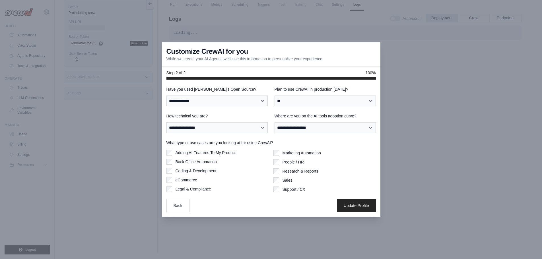
click at [206, 172] on label "Coding & Development" at bounding box center [195, 171] width 41 height 6
click at [297, 154] on label "Marketing Automation" at bounding box center [301, 153] width 38 height 6
click at [297, 172] on label "Research & Reports" at bounding box center [300, 171] width 36 height 6
click at [287, 180] on label "Sales" at bounding box center [287, 180] width 10 height 6
click at [290, 192] on label "Support / CX" at bounding box center [293, 189] width 23 height 6
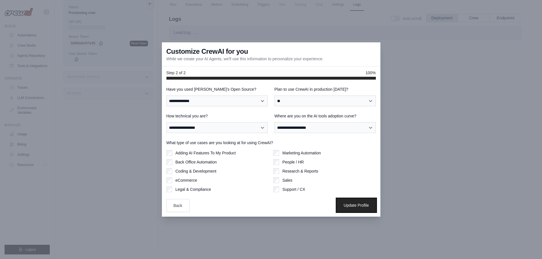
click at [352, 207] on button "Update Profile" at bounding box center [356, 205] width 39 height 13
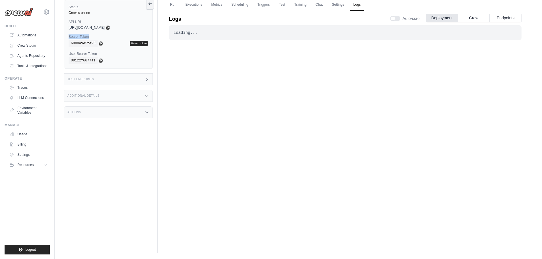
drag, startPoint x: 91, startPoint y: 36, endPoint x: 67, endPoint y: 37, distance: 24.4
click at [67, 37] on div "Status Crew is online API URL copied [URL][DOMAIN_NAME] Bearer Token copied 600…" at bounding box center [108, 34] width 89 height 69
copy label "Bearer Token"
click at [23, 36] on link "Automations" at bounding box center [28, 35] width 43 height 9
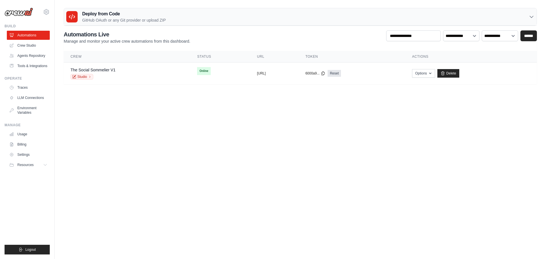
click at [528, 16] on icon at bounding box center [531, 17] width 6 height 6
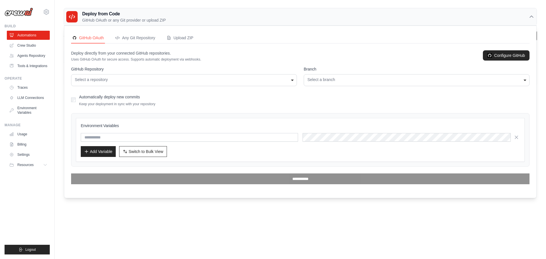
click at [290, 78] on div "Select a repository" at bounding box center [184, 80] width 218 height 6
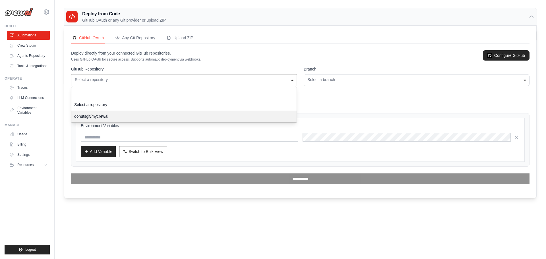
select select "**********"
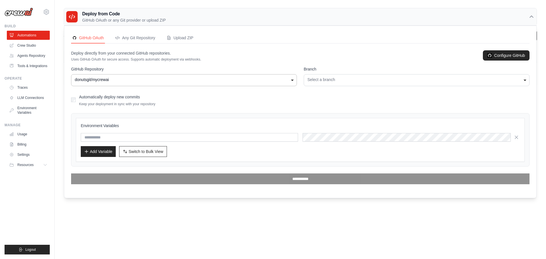
click at [338, 82] on div "Select a branch" at bounding box center [416, 80] width 218 height 6
click at [365, 61] on div "Deploy directly from your connected GitHub repositories. Uses GitHub OAuth for …" at bounding box center [300, 55] width 458 height 11
click at [368, 83] on div "Select a branch" at bounding box center [417, 80] width 226 height 12
click at [369, 53] on div "Deploy directly from your connected GitHub repositories. Uses GitHub OAuth for …" at bounding box center [300, 55] width 458 height 11
click at [114, 138] on input "text" at bounding box center [189, 137] width 217 height 9
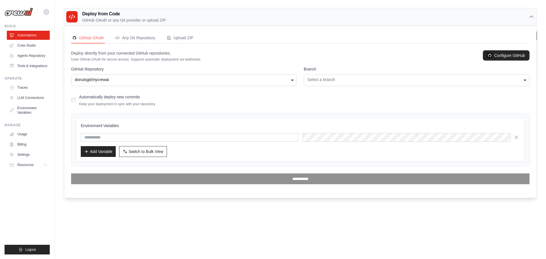
click at [278, 120] on div "Environment Variables Add Variable Switch to Bulk View Switch to Table View" at bounding box center [300, 140] width 449 height 44
click at [145, 141] on input "text" at bounding box center [189, 137] width 217 height 9
click at [263, 136] on input "text" at bounding box center [189, 137] width 217 height 9
click at [197, 137] on input "text" at bounding box center [189, 137] width 217 height 9
paste input "**********"
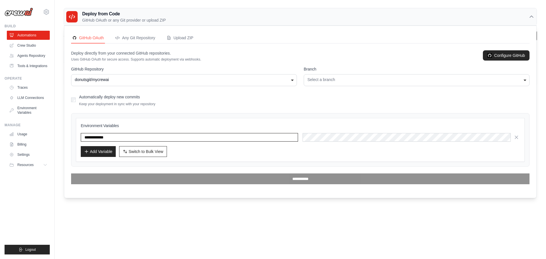
type input "**********"
click at [99, 153] on button "Add Variable" at bounding box center [98, 151] width 35 height 11
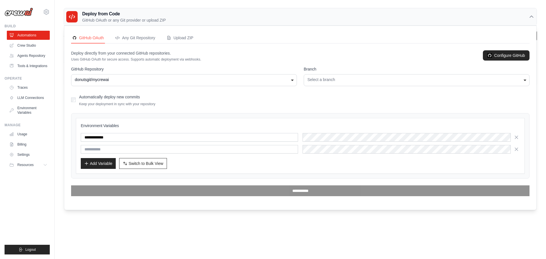
click at [202, 105] on div "Automatically deploy new commits Keep your deployment in sync with your reposit…" at bounding box center [300, 99] width 458 height 13
click at [519, 150] on icon "button" at bounding box center [516, 149] width 6 height 6
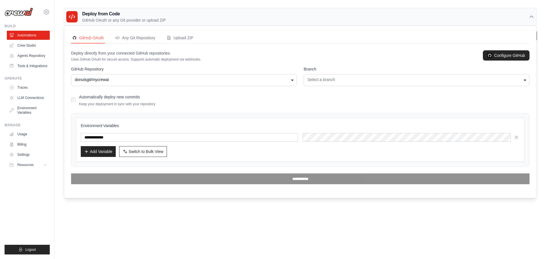
click at [310, 108] on form "**********" at bounding box center [300, 125] width 458 height 118
click at [313, 107] on form "**********" at bounding box center [300, 125] width 458 height 118
click at [341, 79] on div "Select a branch" at bounding box center [416, 80] width 218 height 6
click at [361, 48] on div "GitHub OAuth Any Git Repository Upload ZIP Deploy directly from your connected …" at bounding box center [300, 109] width 458 height 152
click at [143, 136] on input "**********" at bounding box center [189, 137] width 217 height 9
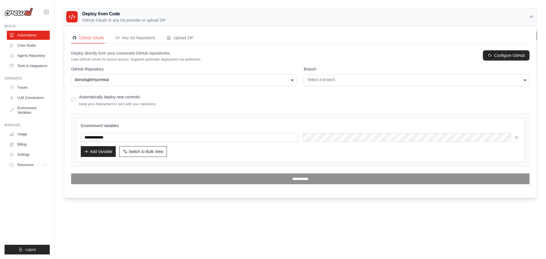
click at [397, 132] on div "**********" at bounding box center [300, 140] width 439 height 34
click at [371, 119] on div "**********" at bounding box center [300, 140] width 449 height 44
click at [127, 96] on label "Automatically deploy new commits" at bounding box center [109, 97] width 61 height 5
click at [148, 152] on span "Switch to Bulk View" at bounding box center [145, 151] width 35 height 6
type textarea "**********"
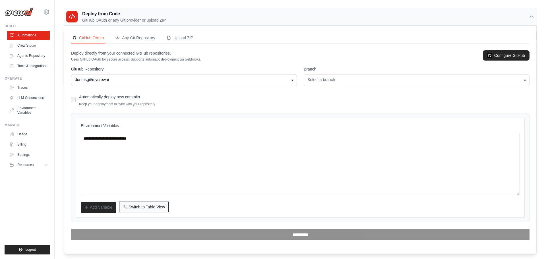
click at [133, 204] on span "Switch to Table View" at bounding box center [146, 207] width 36 height 6
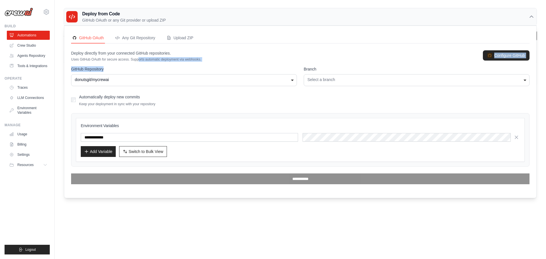
drag, startPoint x: 97, startPoint y: 61, endPoint x: 172, endPoint y: 63, distance: 75.4
click at [165, 63] on div "**********" at bounding box center [300, 117] width 458 height 134
click at [190, 63] on div "**********" at bounding box center [300, 117] width 458 height 134
click at [199, 55] on p "Deploy directly from your connected GitHub repositories." at bounding box center [136, 53] width 130 height 6
click at [322, 57] on div "Deploy directly from your connected GitHub repositories. Uses GitHub OAuth for …" at bounding box center [300, 55] width 458 height 11
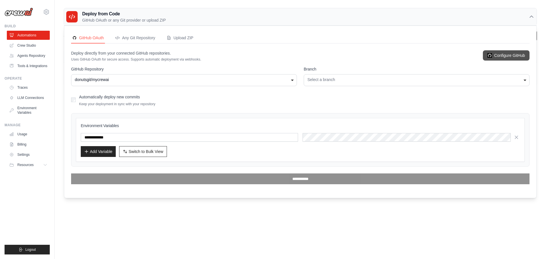
click at [491, 55] on img at bounding box center [489, 55] width 5 height 5
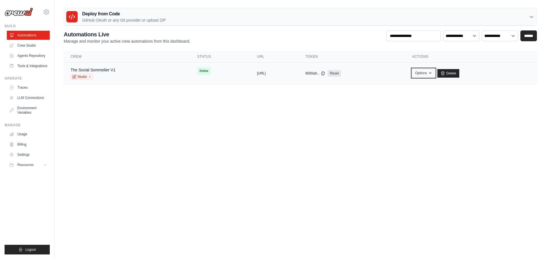
click at [435, 76] on button "Options" at bounding box center [423, 73] width 23 height 9
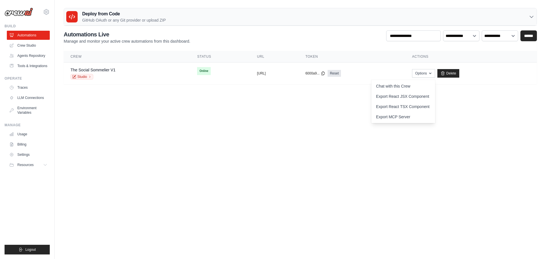
click at [473, 92] on main "Deploy from Code GitHub OAuth or any Git provider or upload ZIP GitHub OAuth An…" at bounding box center [300, 48] width 491 height 97
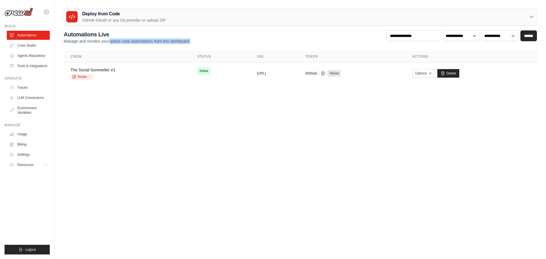
drag, startPoint x: 132, startPoint y: 41, endPoint x: 196, endPoint y: 42, distance: 63.7
click at [193, 42] on div "**********" at bounding box center [300, 37] width 473 height 14
click at [196, 42] on div "**********" at bounding box center [300, 37] width 473 height 14
click at [139, 75] on div "The Social Sommelier V1 Studio" at bounding box center [126, 73] width 113 height 13
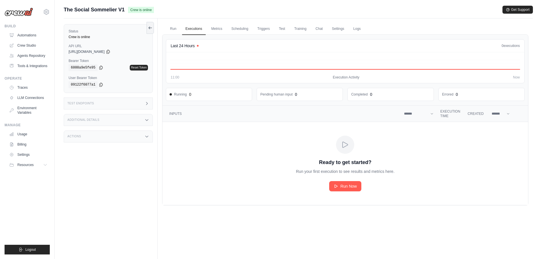
click at [142, 103] on div "Test Endpoints" at bounding box center [108, 104] width 89 height 12
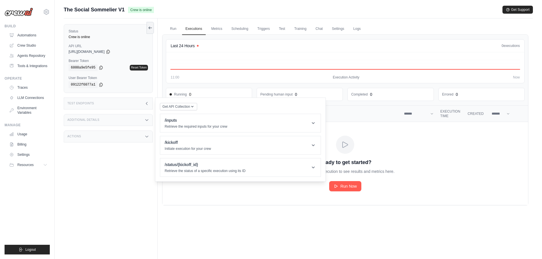
click at [143, 102] on div "Test Endpoints" at bounding box center [108, 104] width 89 height 12
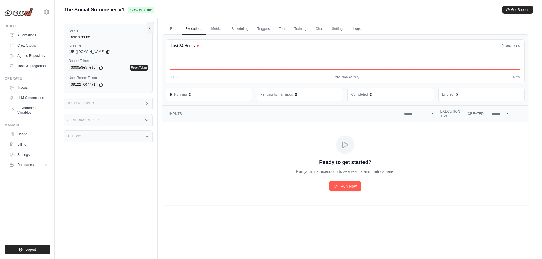
click at [147, 120] on icon at bounding box center [146, 119] width 3 height 1
click at [142, 171] on div "Actions" at bounding box center [108, 170] width 89 height 12
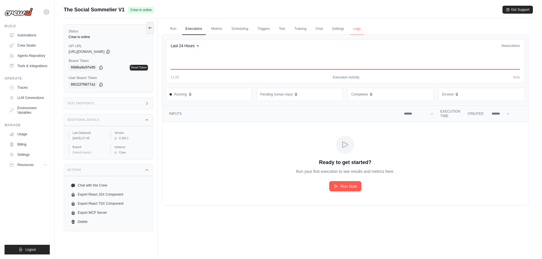
click at [354, 27] on link "Logs" at bounding box center [357, 29] width 14 height 12
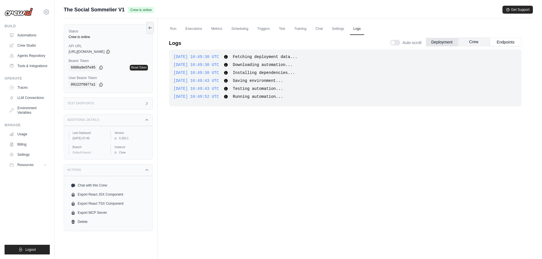
click at [487, 42] on button "Crew" at bounding box center [473, 42] width 32 height 9
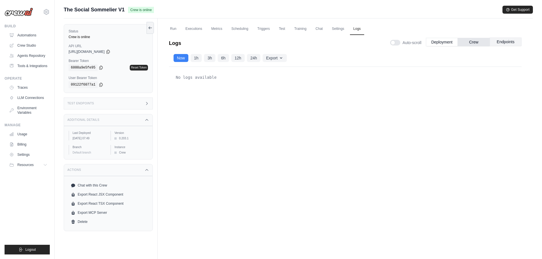
click at [509, 42] on button "Endpoints" at bounding box center [505, 42] width 32 height 9
click at [195, 30] on link "Executions" at bounding box center [194, 29] width 24 height 12
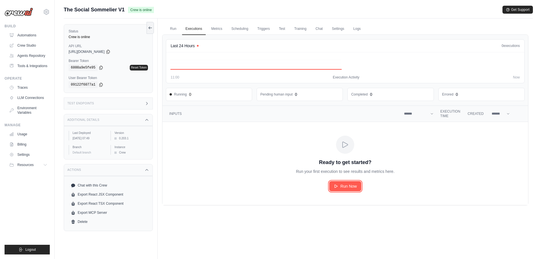
click at [354, 188] on span "Run Now" at bounding box center [348, 186] width 16 height 6
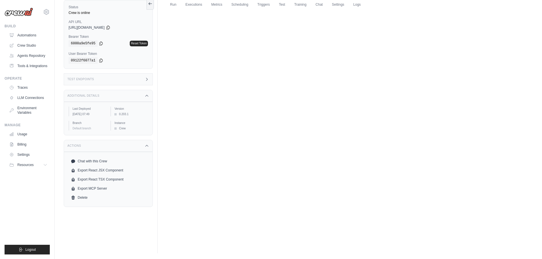
click at [267, 69] on div "Run Executions Metrics Scheduling Triggers Test Training Chat Settings Logs Las…" at bounding box center [344, 123] width 375 height 259
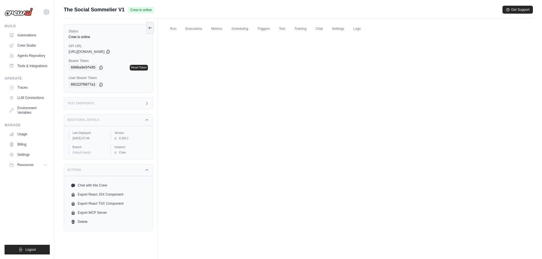
click at [194, 72] on div "Run Executions Metrics Scheduling Triggers Test Training Chat Settings Logs Las…" at bounding box center [344, 147] width 375 height 259
click at [103, 185] on link "Chat with this Crew" at bounding box center [108, 185] width 79 height 9
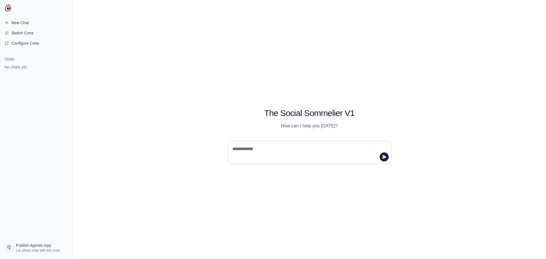
click at [289, 148] on textarea at bounding box center [307, 152] width 153 height 16
click at [292, 150] on textarea at bounding box center [307, 152] width 153 height 16
type textarea "**********"
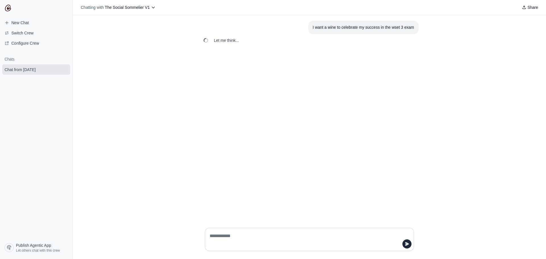
click at [335, 150] on div "I want a wine to celebrate my success in the wset 3 exam Let me think..." at bounding box center [309, 119] width 473 height 208
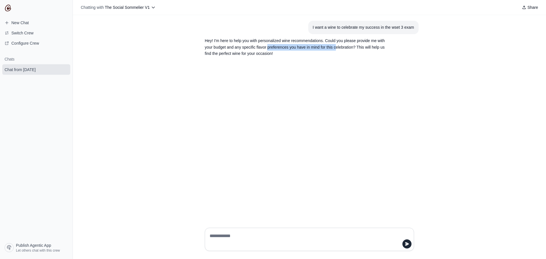
drag, startPoint x: 320, startPoint y: 44, endPoint x: 345, endPoint y: 44, distance: 24.2
click at [345, 44] on p "Hey! I'm here to help you with personalized wine recommendations. Could you ple…" at bounding box center [296, 47] width 182 height 19
click at [347, 44] on p "Hey! I'm here to help you with personalized wine recommendations. Could you ple…" at bounding box center [296, 47] width 182 height 19
drag, startPoint x: 310, startPoint y: 236, endPoint x: 310, endPoint y: 230, distance: 6.3
click at [310, 236] on textarea at bounding box center [307, 239] width 198 height 16
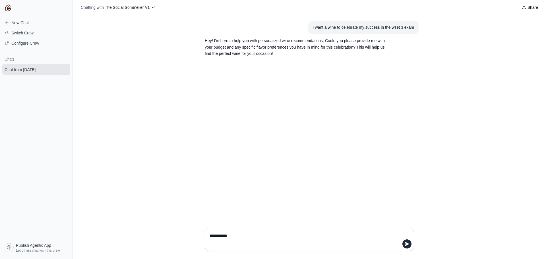
type textarea "**"
type textarea "**********"
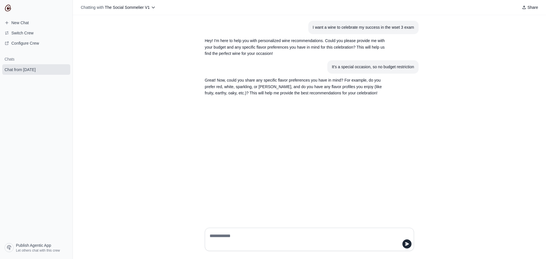
click at [281, 233] on textarea at bounding box center [307, 239] width 198 height 16
type textarea "**********"
click at [458, 112] on div "I want a wine to celebrate my success in the wset 3 exam Hey! I'm here to help …" at bounding box center [309, 119] width 473 height 208
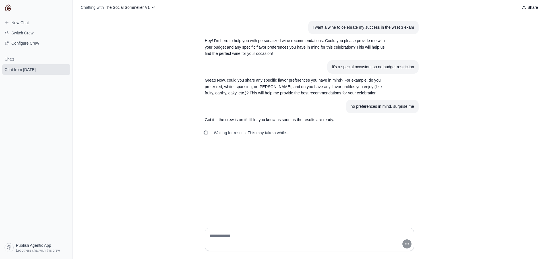
click at [458, 112] on div "I want a wine to celebrate my success in the wset 3 exam Hey! I'm here to help …" at bounding box center [309, 119] width 473 height 208
click at [432, 88] on div "I want a wine to celebrate my success in the wset 3 exam Hey! I'm here to help …" at bounding box center [309, 119] width 473 height 208
click at [434, 76] on div "I want a wine to celebrate my success in the wset 3 exam Hey! I'm here to help …" at bounding box center [309, 119] width 473 height 208
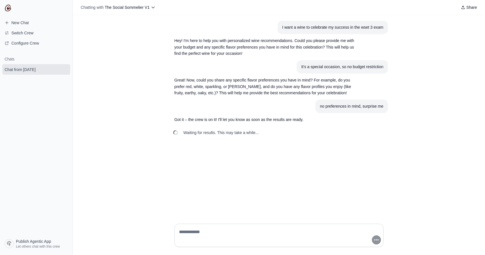
click at [329, 143] on div "I want a wine to celebrate my success in the wset 3 exam Hey! I'm here to help …" at bounding box center [279, 117] width 412 height 204
